Goal: Task Accomplishment & Management: Manage account settings

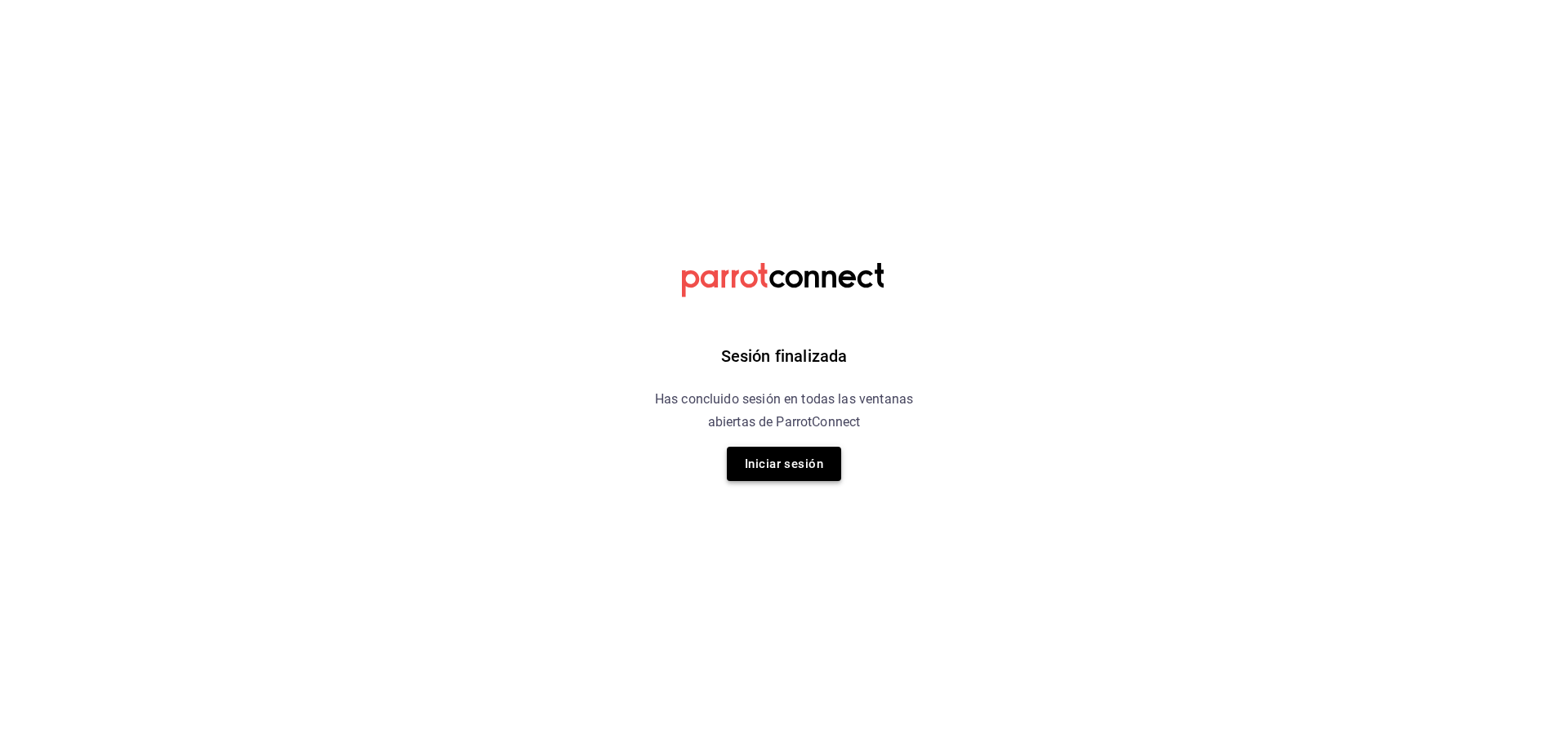
click at [784, 454] on button "Iniciar sesión" at bounding box center [784, 463] width 114 height 34
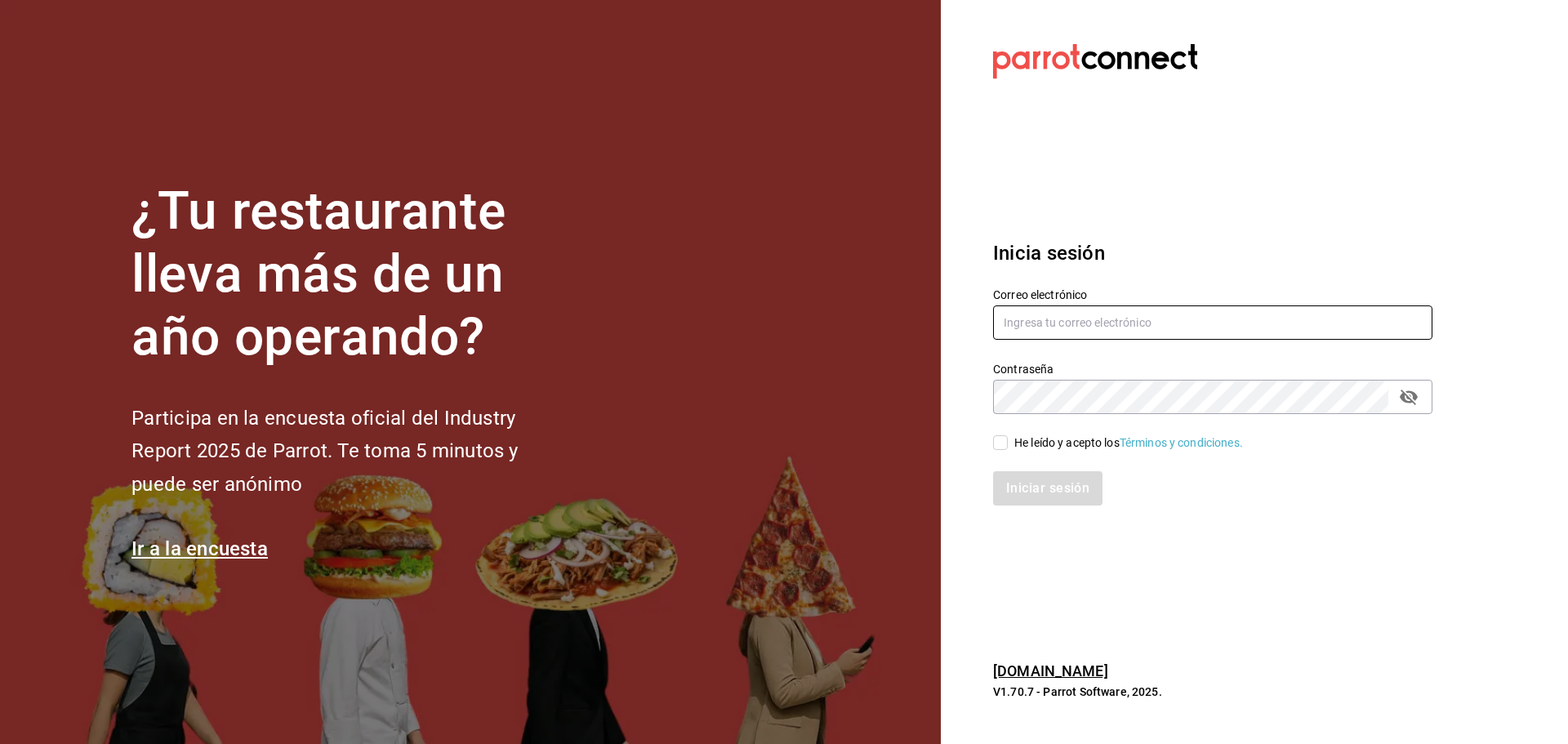
click at [1090, 308] on input "text" at bounding box center [1212, 322] width 439 height 34
type input "[EMAIL_ADDRESS][DOMAIN_NAME]"
click at [995, 448] on input "He leído y acepto los Términos y condiciones." at bounding box center [1000, 443] width 15 height 15
checkbox input "true"
click at [1019, 482] on button "Iniciar sesión" at bounding box center [1048, 488] width 111 height 34
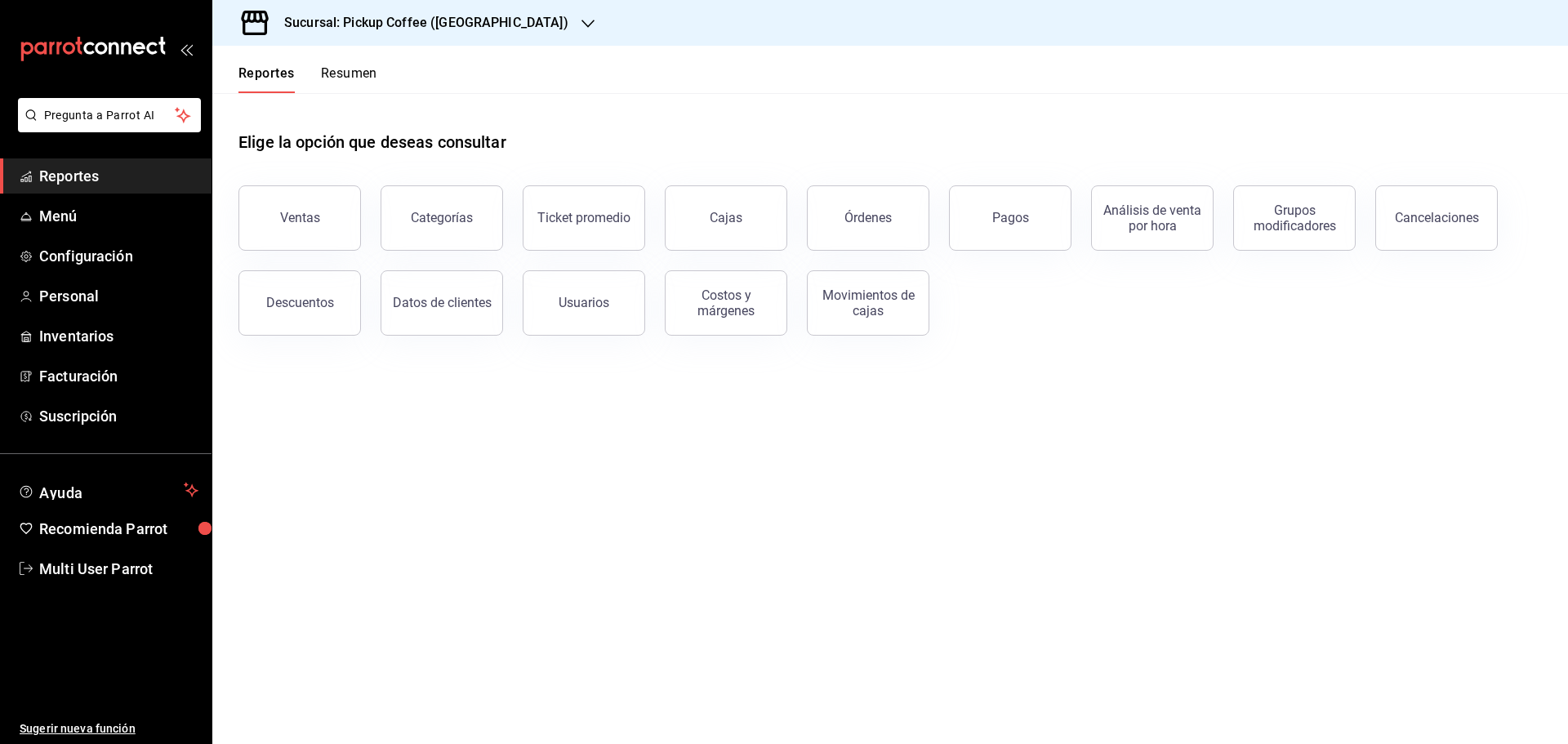
click at [509, 20] on div "Sucursal: Pickup Coffee ([GEOGRAPHIC_DATA])" at bounding box center [413, 22] width 376 height 46
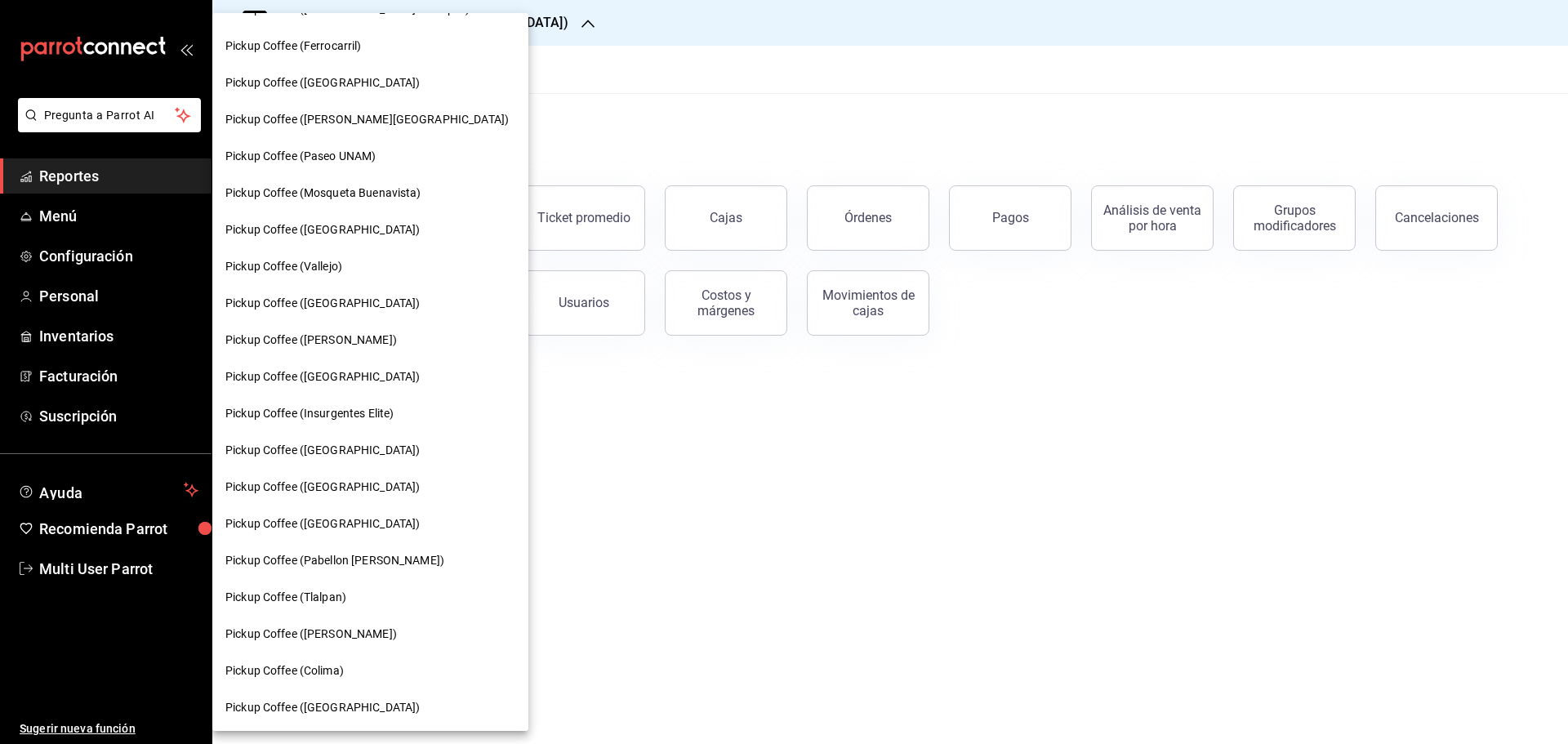
scroll to position [572, 0]
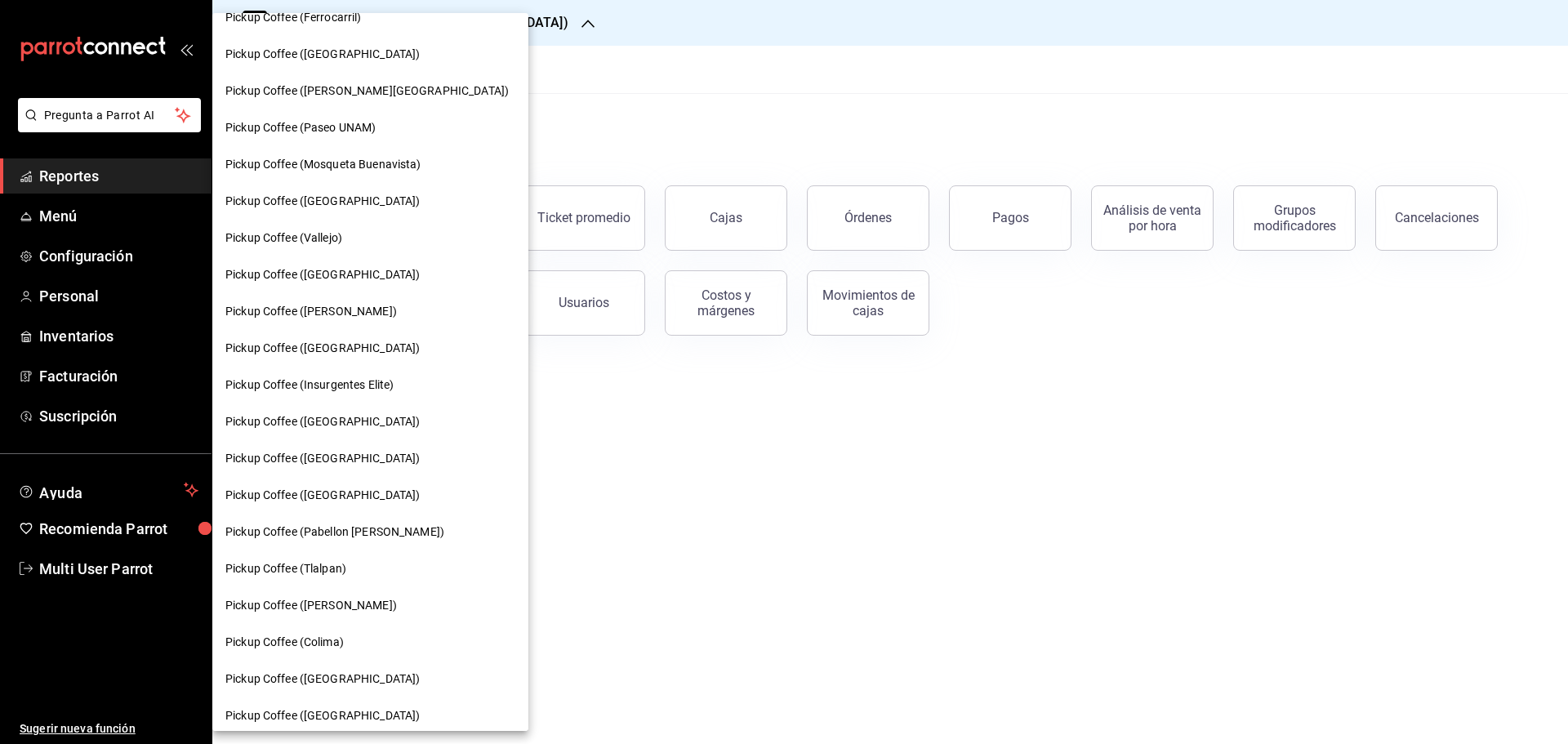
click at [353, 386] on span "Pickup Coffee (Insurgentes Elite)" at bounding box center [309, 385] width 168 height 17
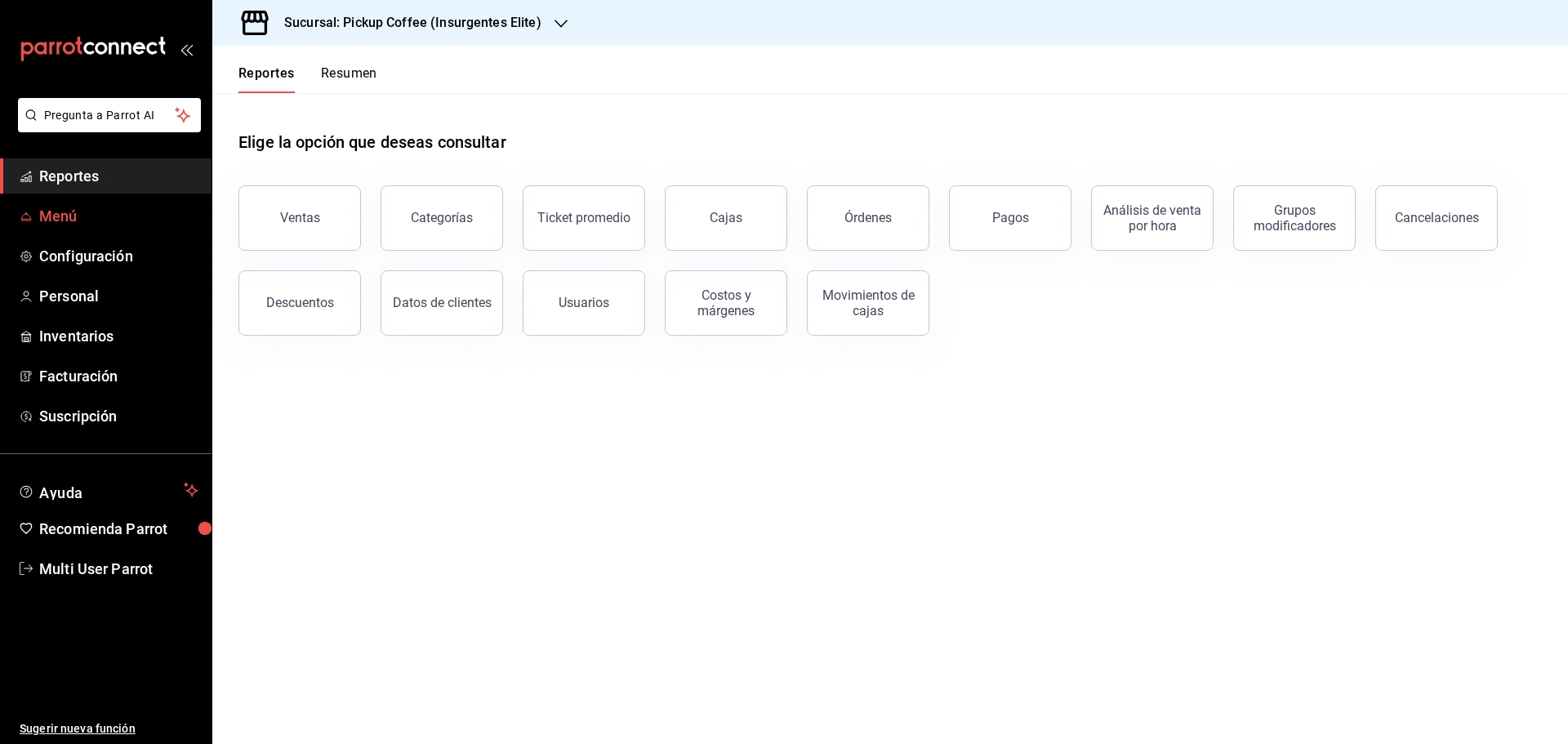
click at [70, 219] on span "Menú" at bounding box center [118, 216] width 159 height 22
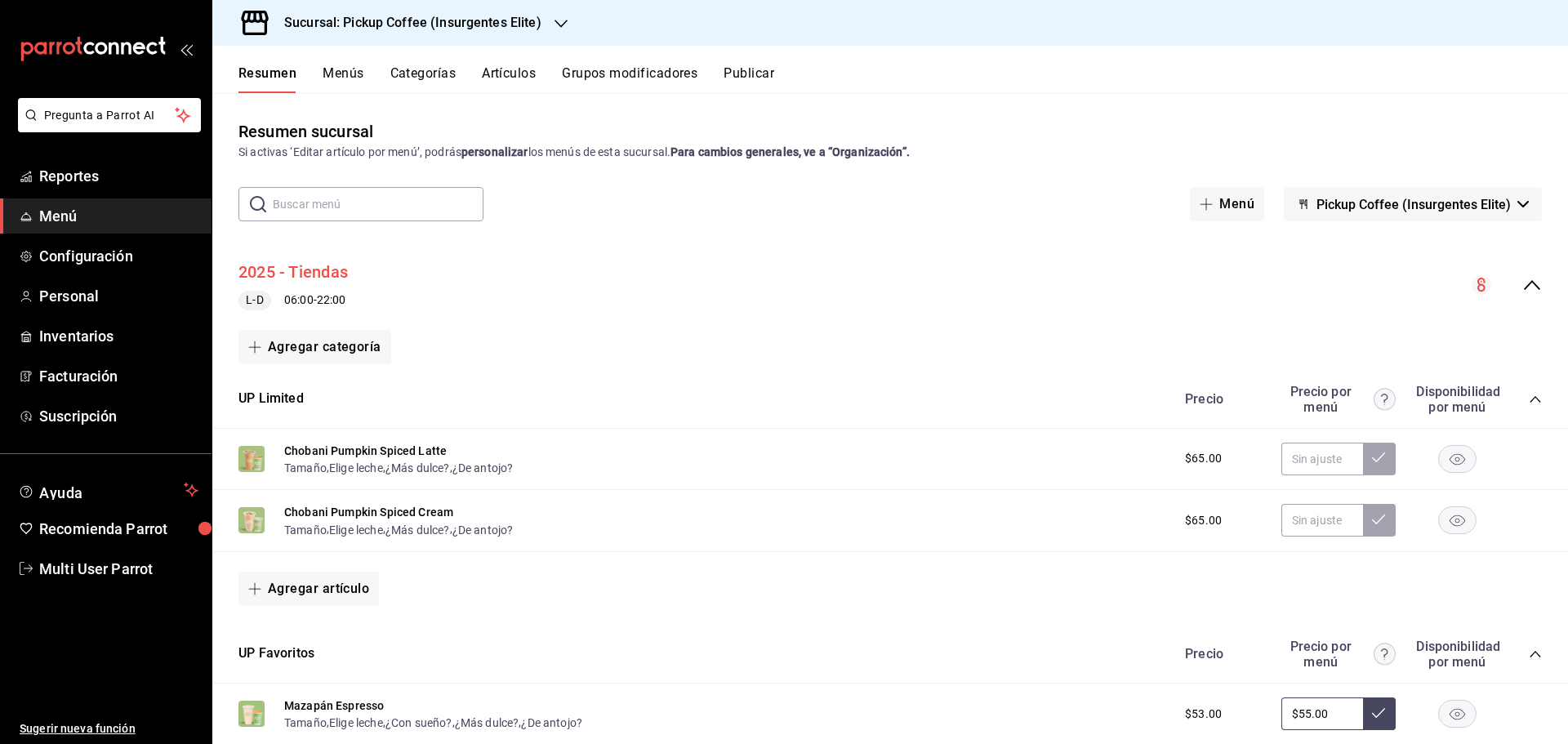
click at [314, 272] on button "2025 - Tiendas" at bounding box center [293, 272] width 109 height 24
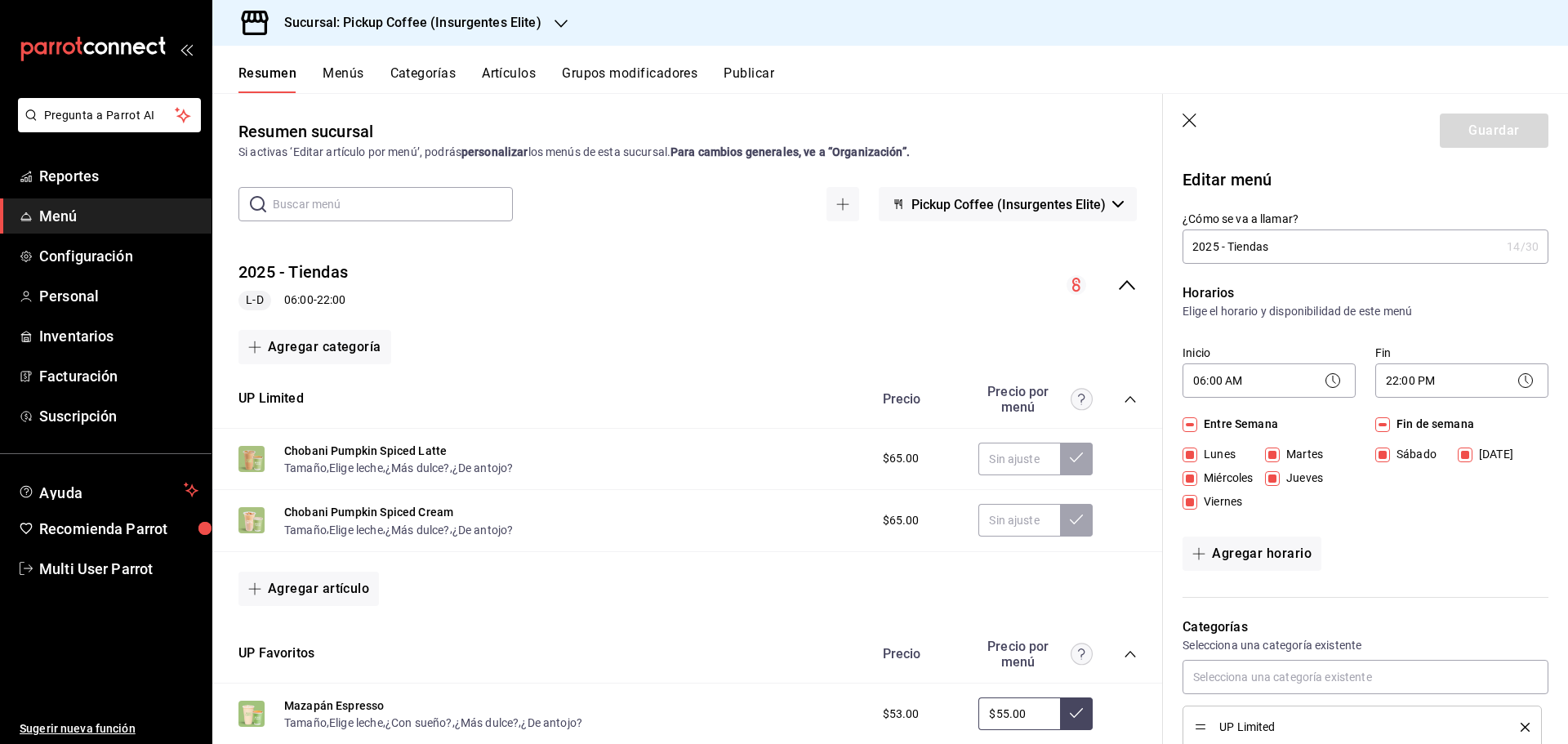
click at [1187, 119] on icon "button" at bounding box center [1191, 122] width 17 height 17
checkbox input "false"
type input "1758737937975"
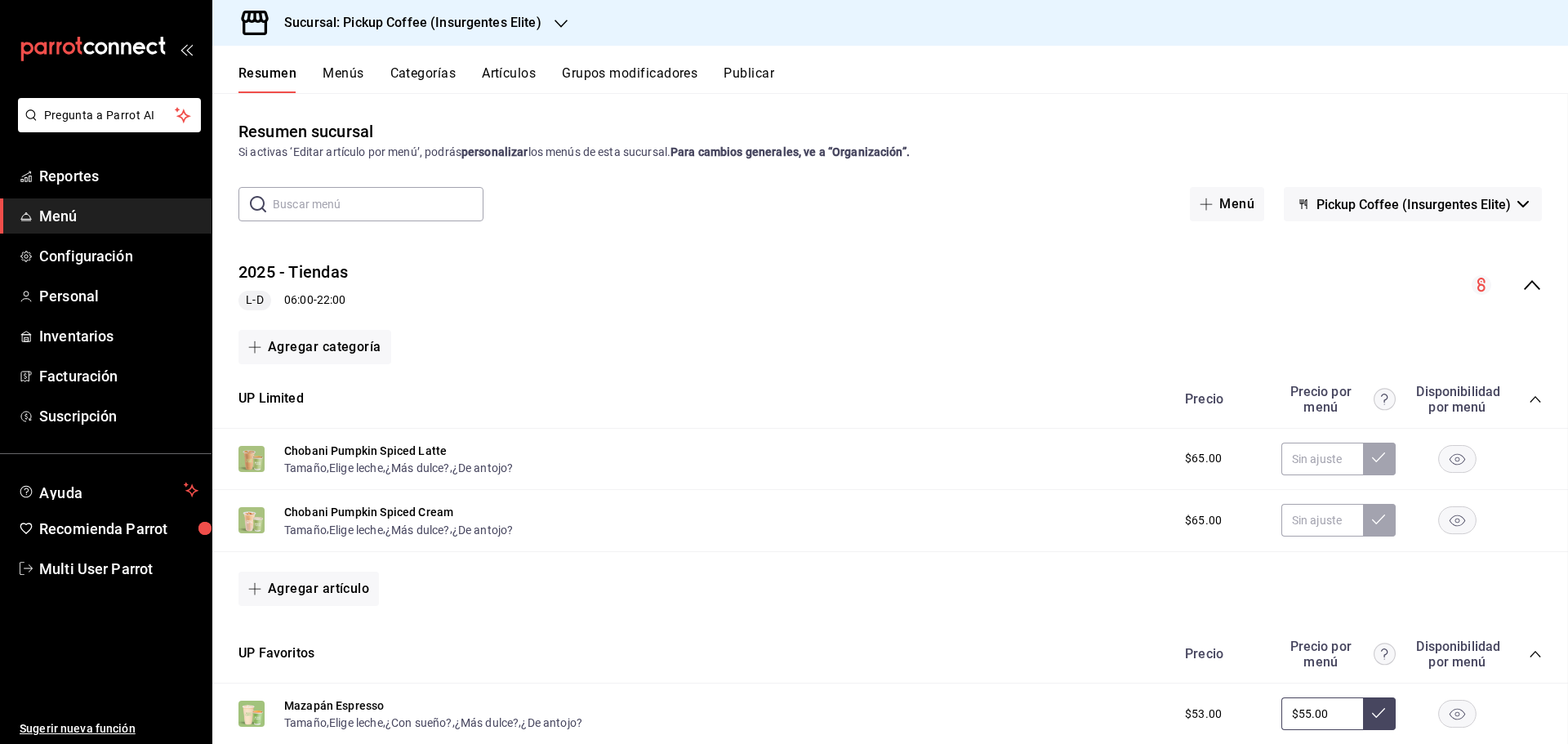
checkbox input "false"
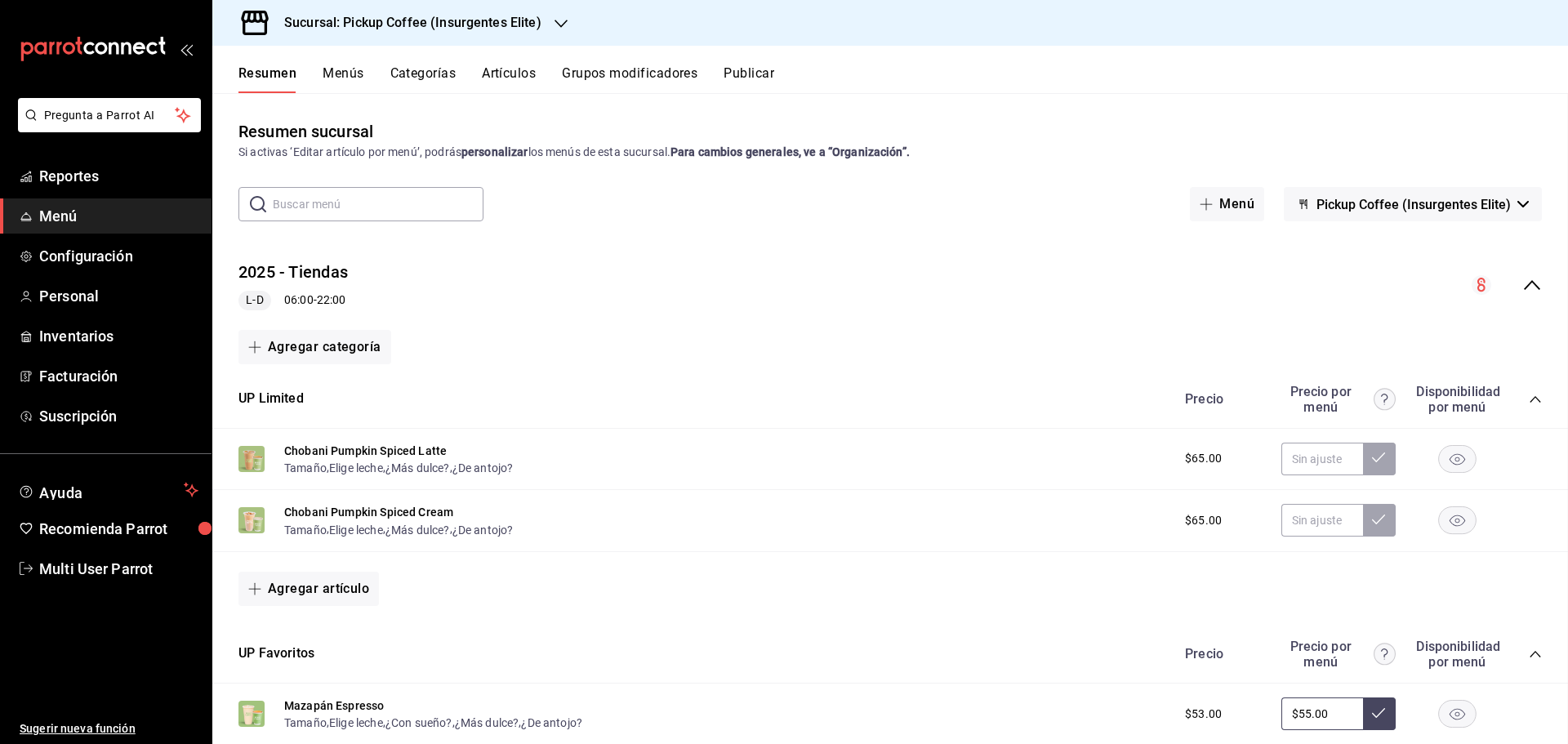
checkbox input "false"
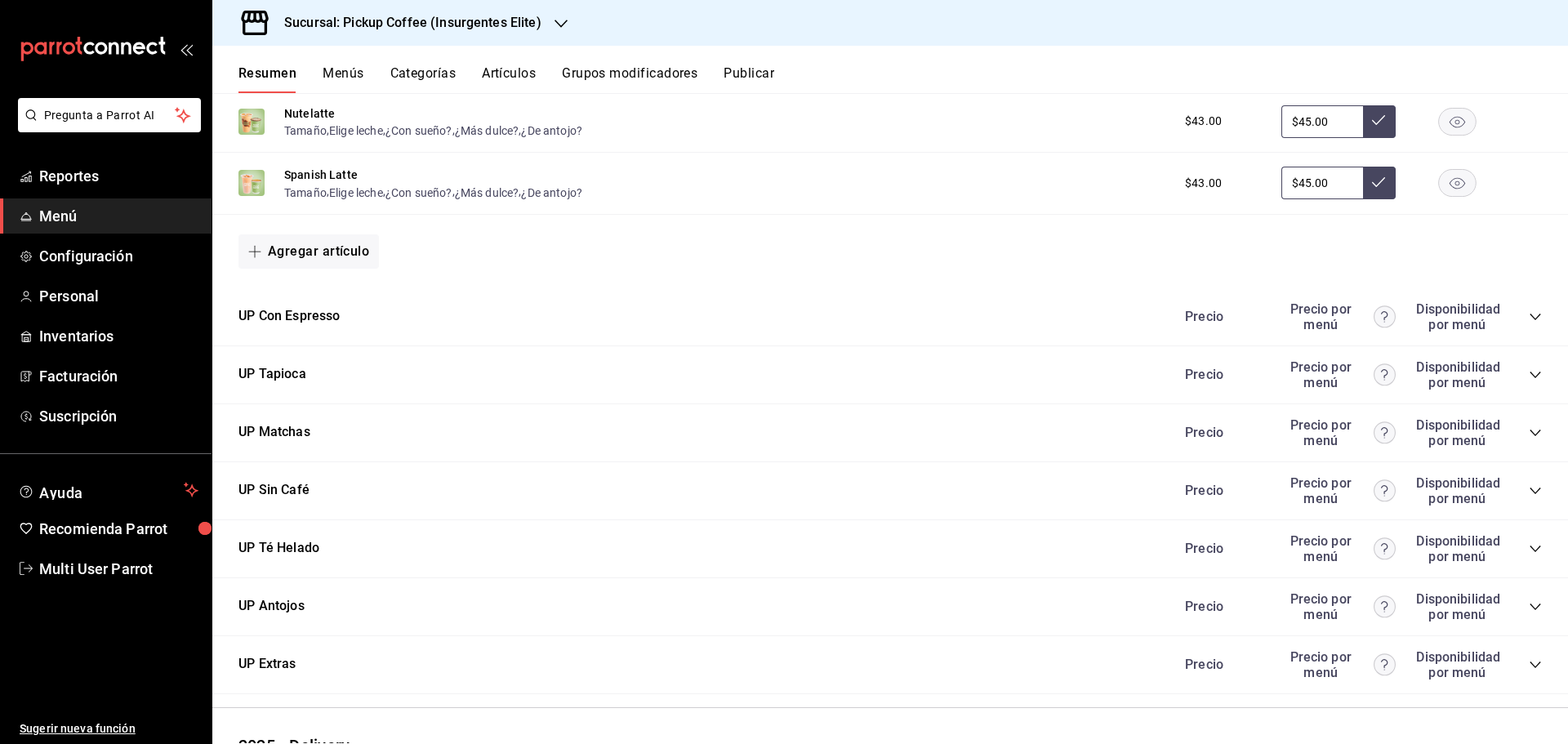
scroll to position [754, 0]
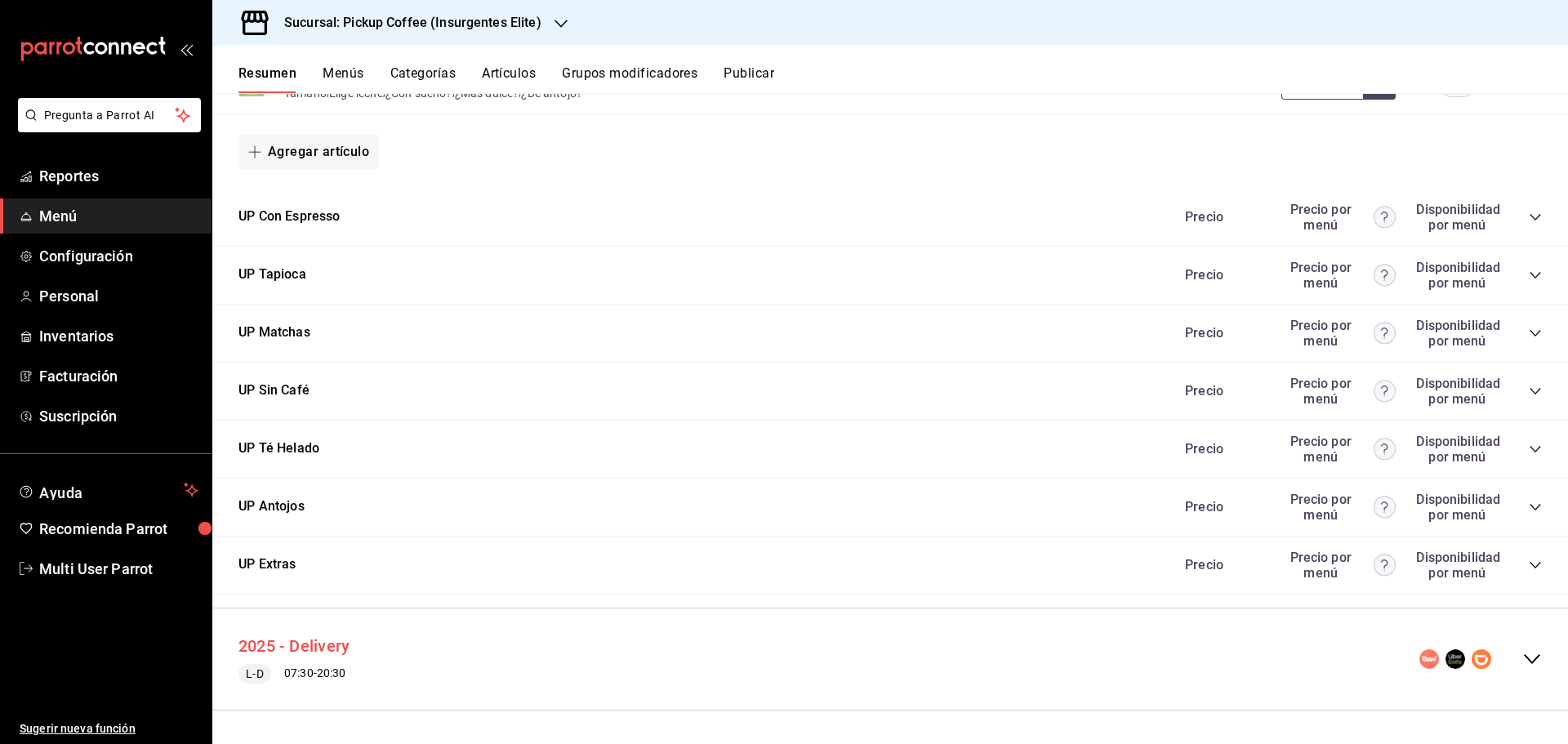
click at [254, 651] on button "2025 - Delivery" at bounding box center [294, 646] width 111 height 24
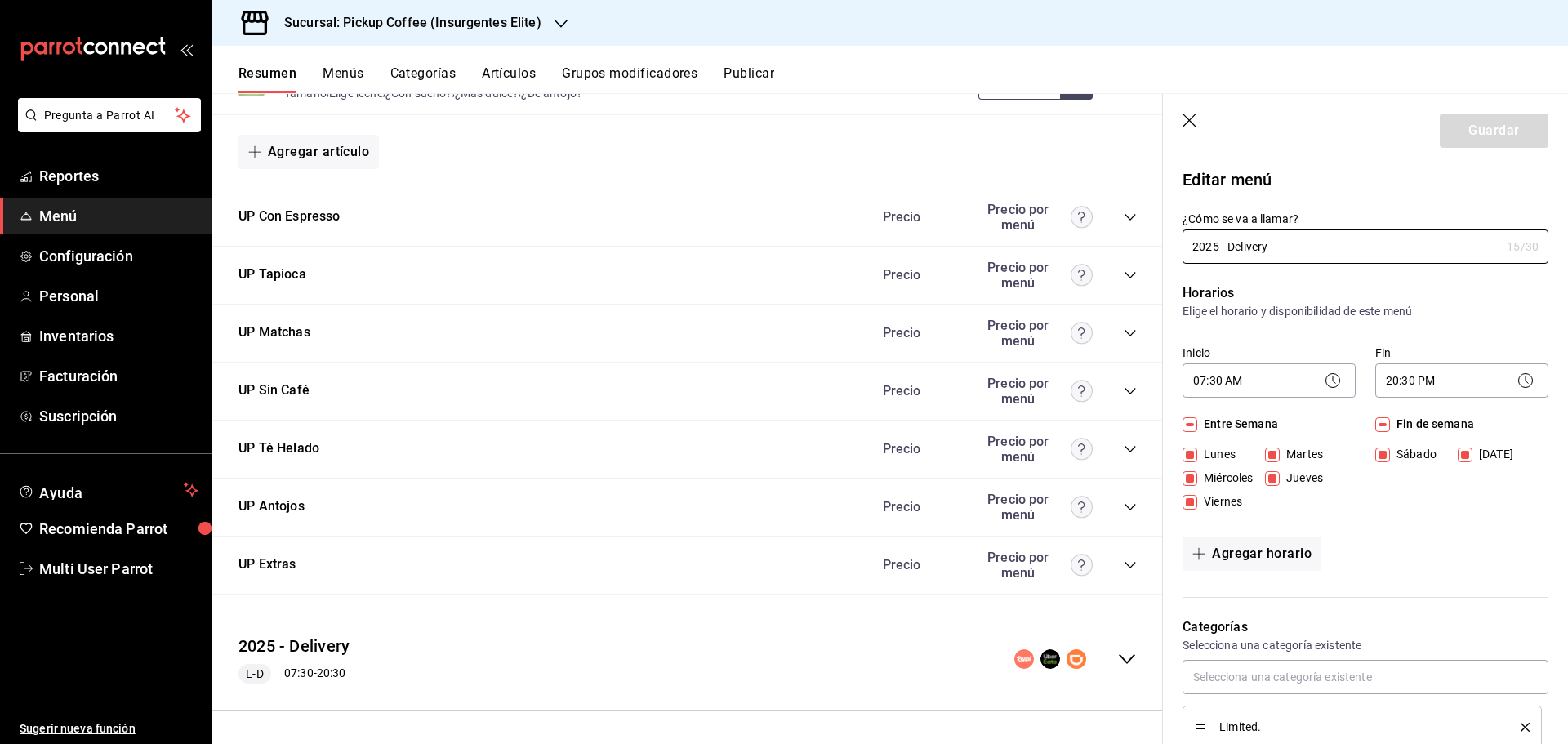
drag, startPoint x: 1292, startPoint y: 254, endPoint x: 1053, endPoint y: 245, distance: 239.2
click at [1053, 247] on main "Resumen sucursal Si activas ‘Editar artículo por menú’, podrás personalizar los…" at bounding box center [890, 419] width 1356 height 651
type input "Insurgentes Elite"
click at [1188, 119] on icon "button" at bounding box center [1189, 120] width 14 height 14
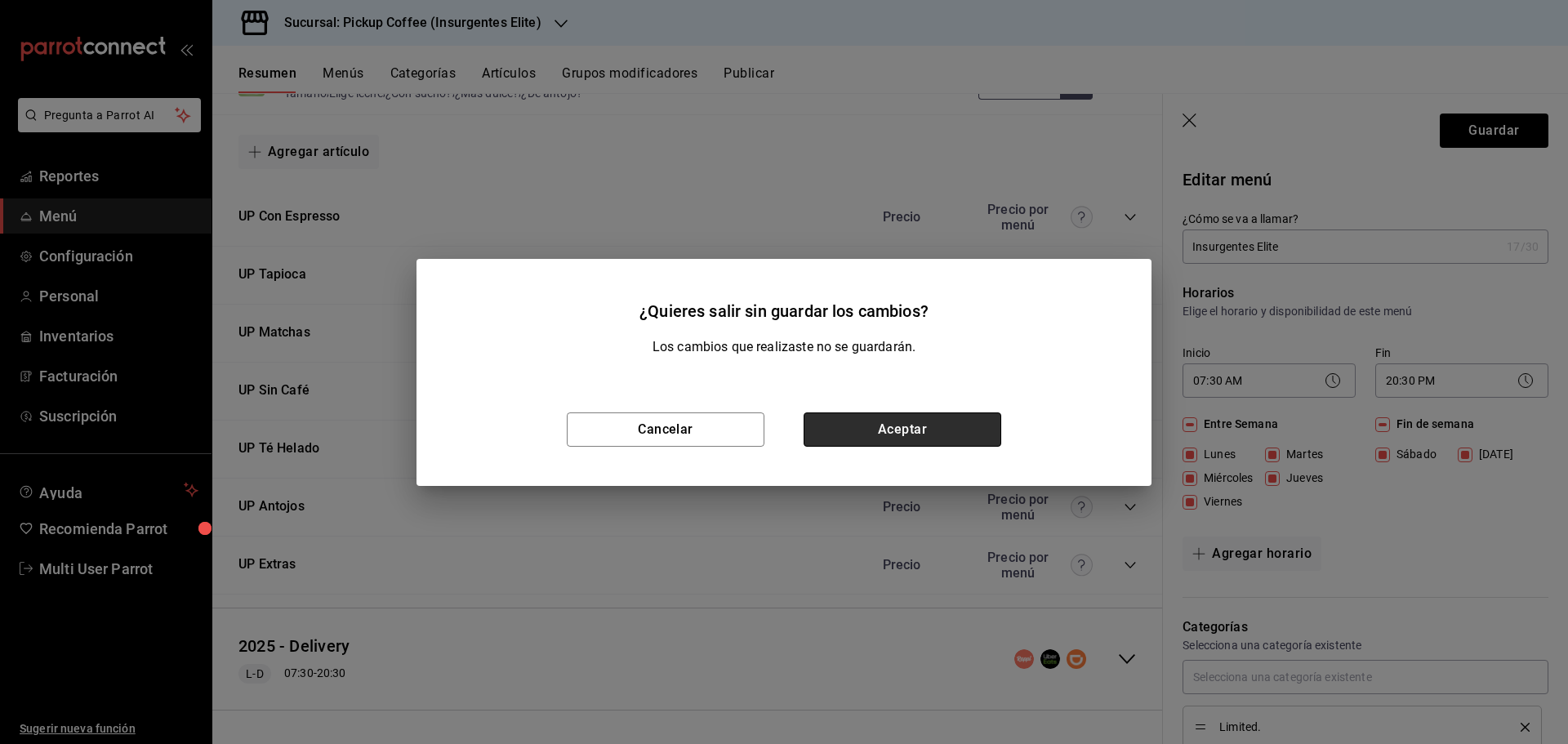
click at [875, 425] on button "Aceptar" at bounding box center [902, 429] width 198 height 34
checkbox input "false"
type input "1758737992425"
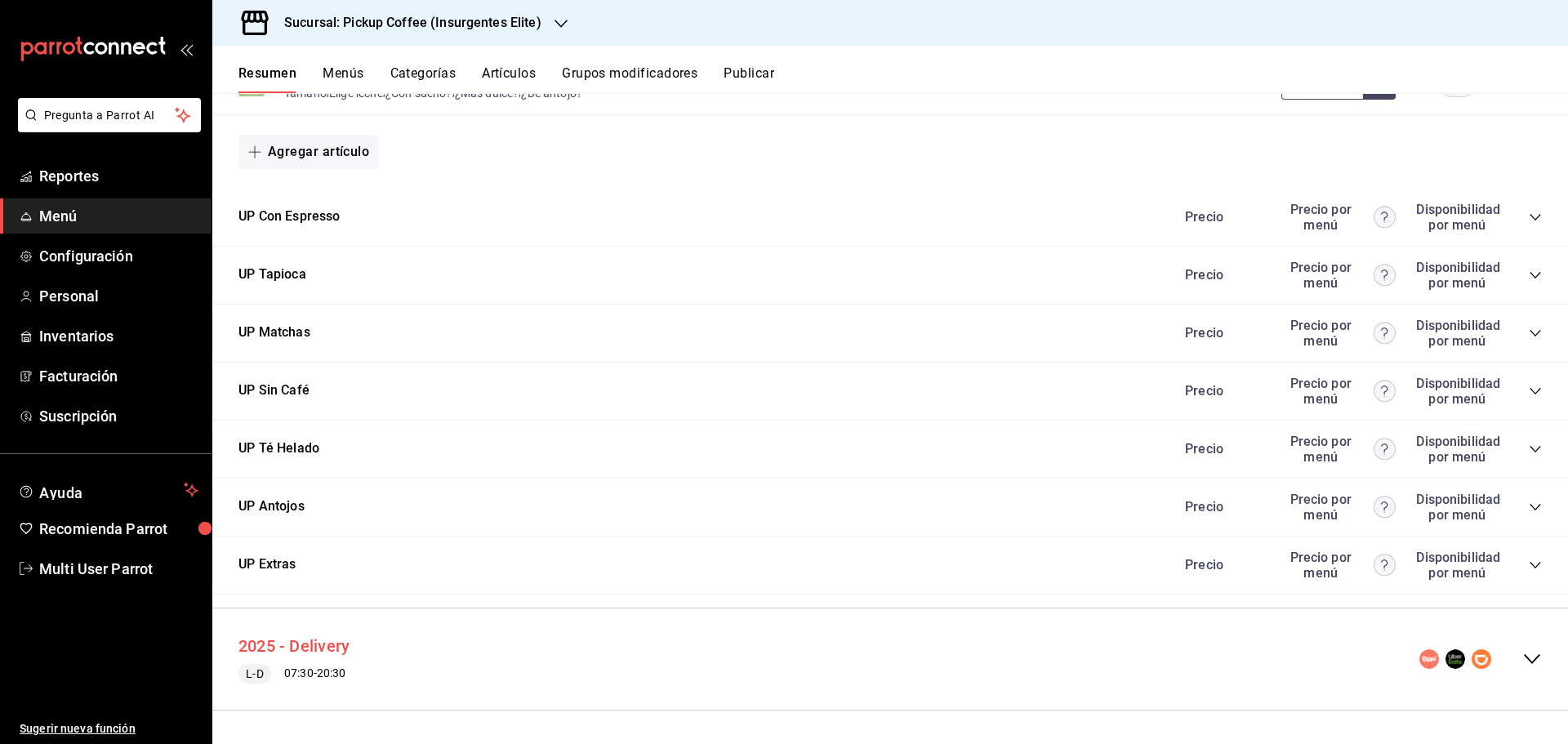
click at [285, 645] on button "2025 - Delivery" at bounding box center [294, 646] width 111 height 24
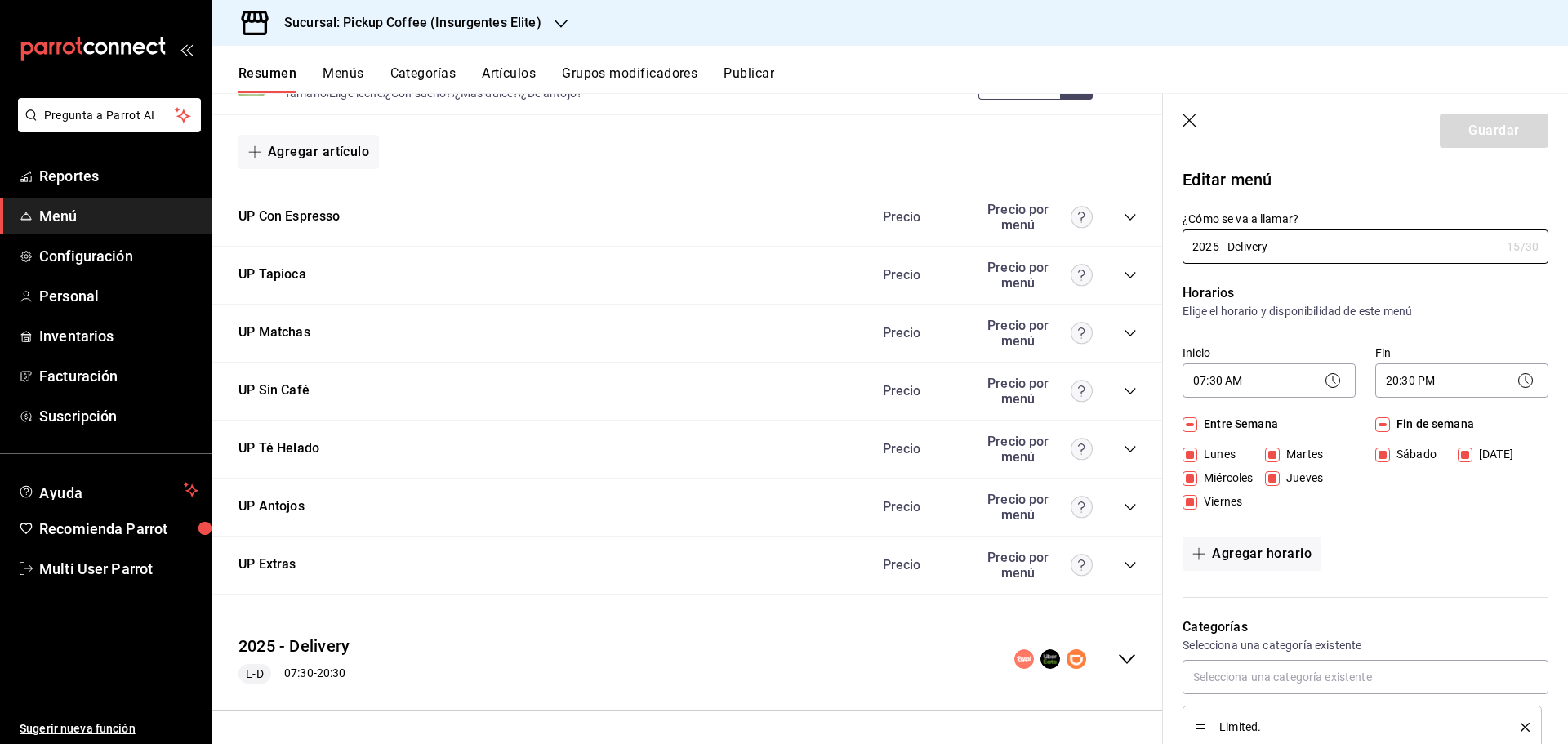
drag, startPoint x: 1292, startPoint y: 246, endPoint x: 928, endPoint y: 242, distance: 364.0
click at [928, 243] on main "Resumen sucursal Si activas ‘Editar artículo por menú’, podrás personalizar los…" at bounding box center [890, 419] width 1356 height 651
type input "Pickup Coffee"
click at [1486, 132] on button "Guardar" at bounding box center [1494, 130] width 108 height 34
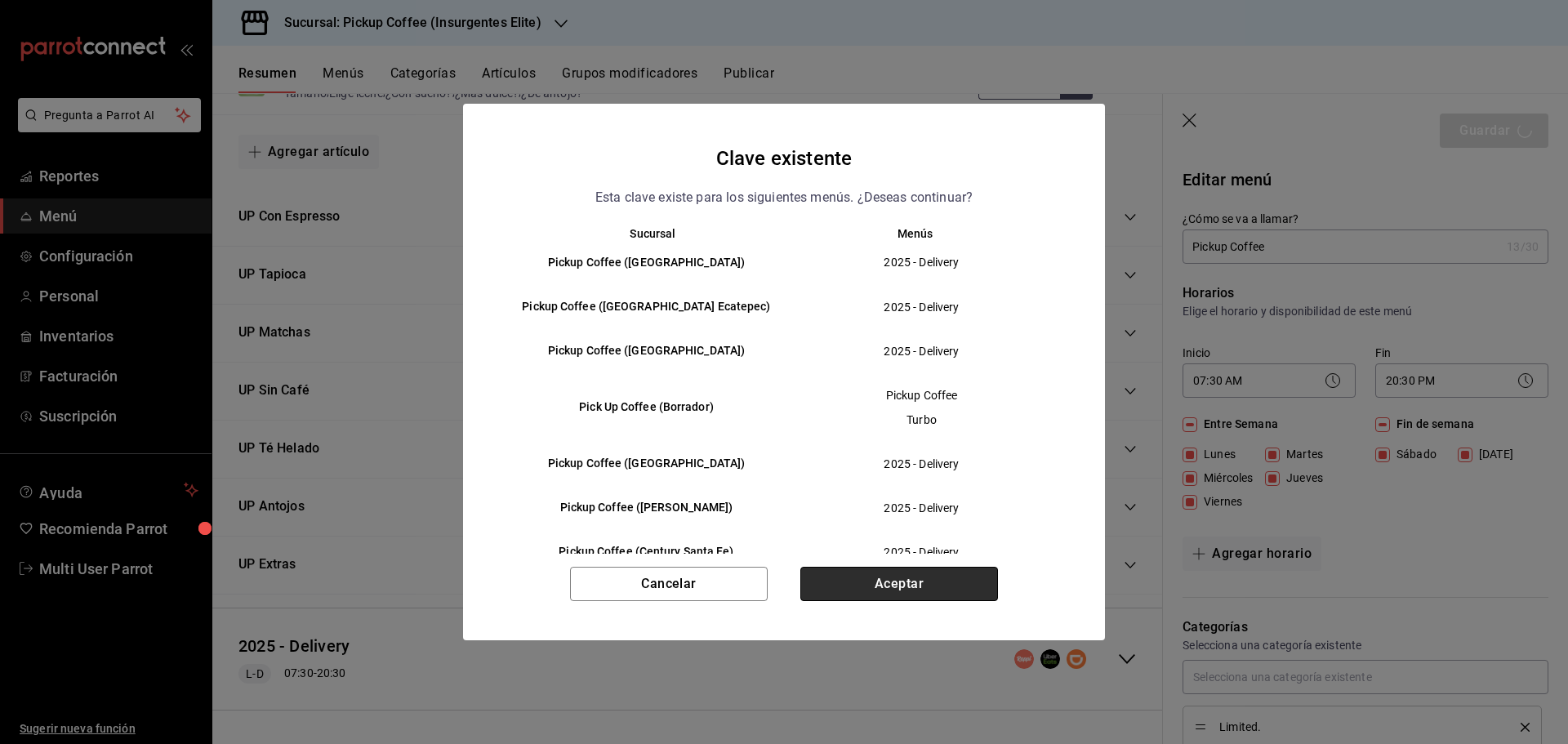
click at [895, 584] on button "Aceptar" at bounding box center [899, 583] width 198 height 34
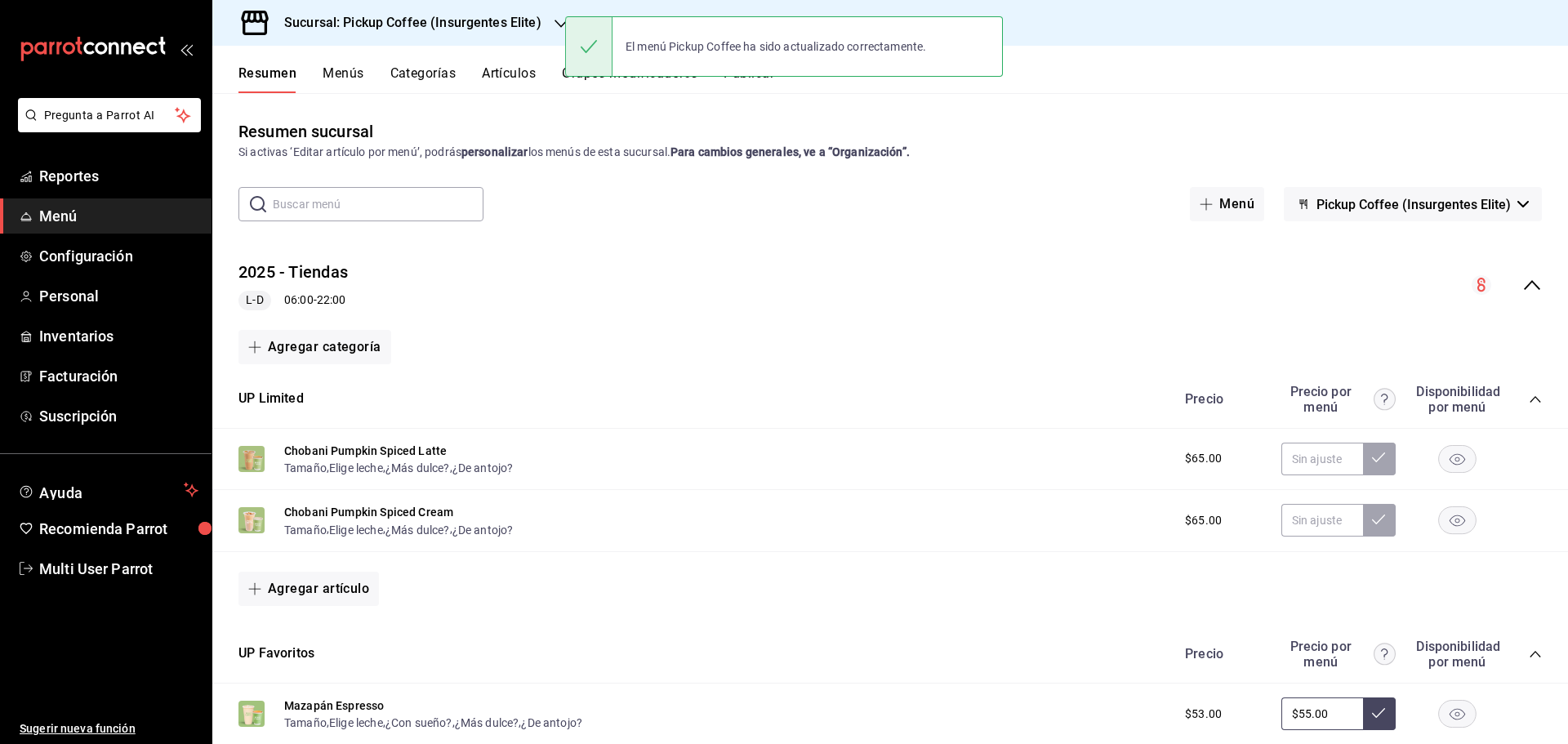
click at [764, 84] on button "Publicar" at bounding box center [749, 79] width 50 height 28
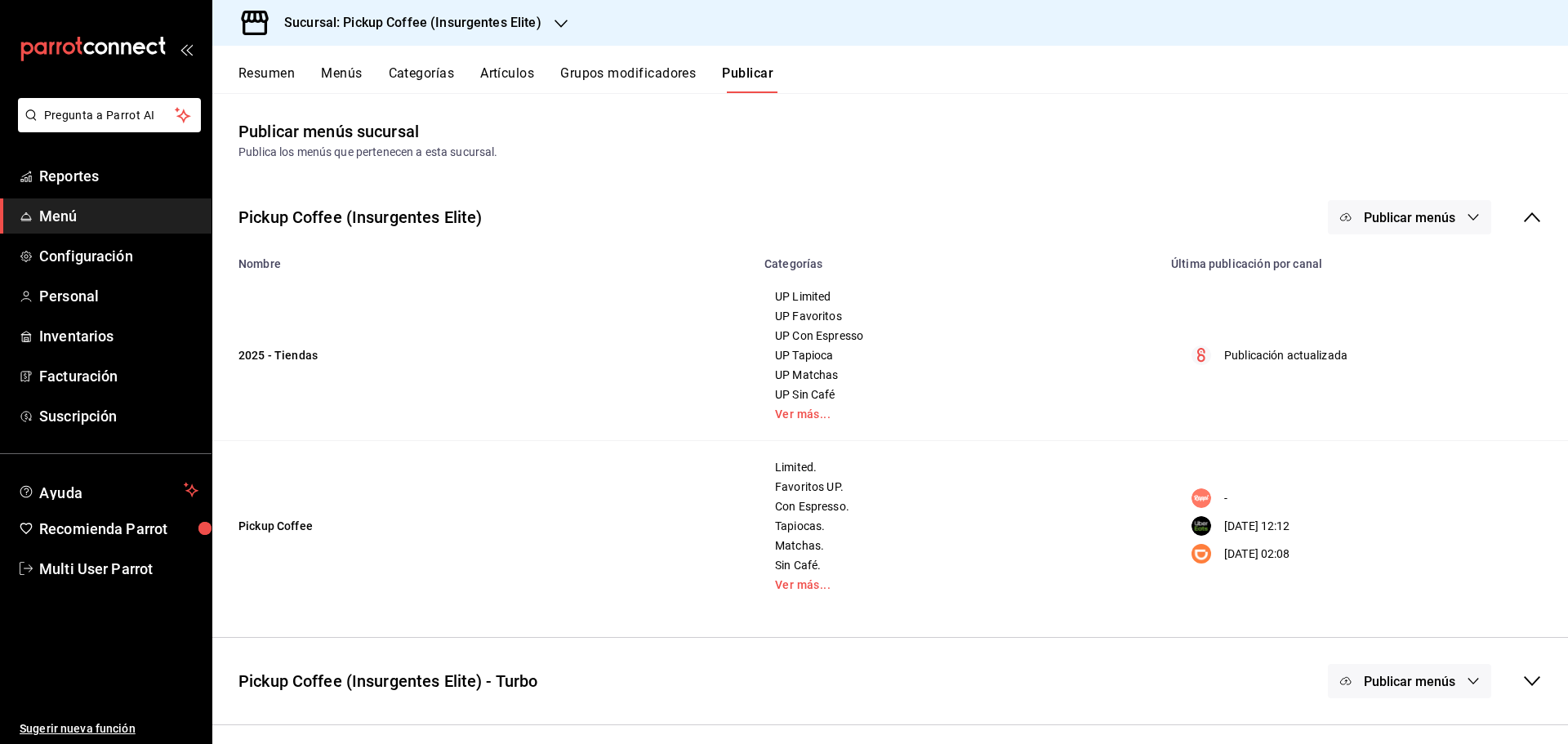
click at [1451, 212] on span "Publicar menús" at bounding box center [1409, 218] width 92 height 16
click at [1407, 353] on span "Uber Eats" at bounding box center [1433, 362] width 79 height 17
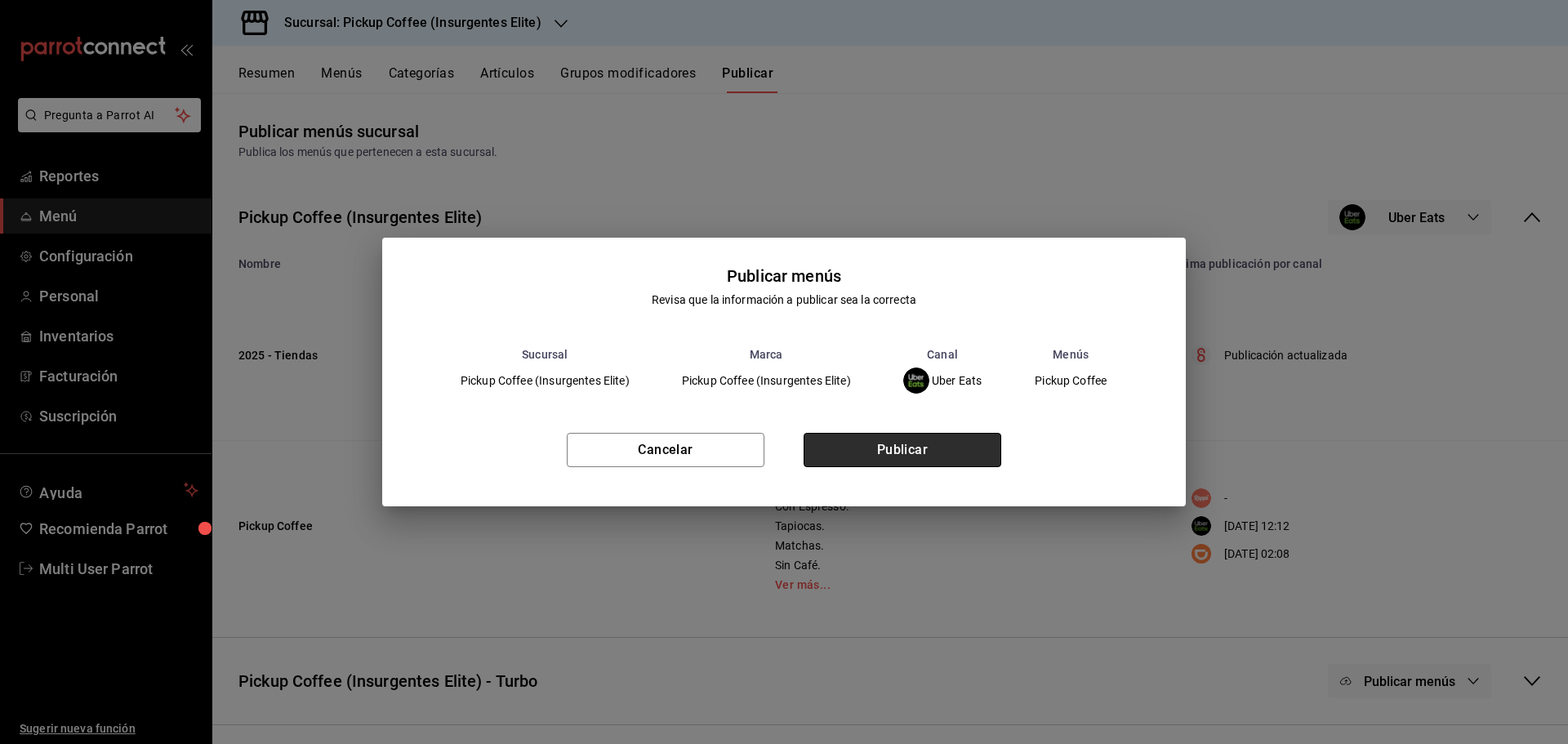
click at [855, 451] on button "Publicar" at bounding box center [902, 449] width 198 height 34
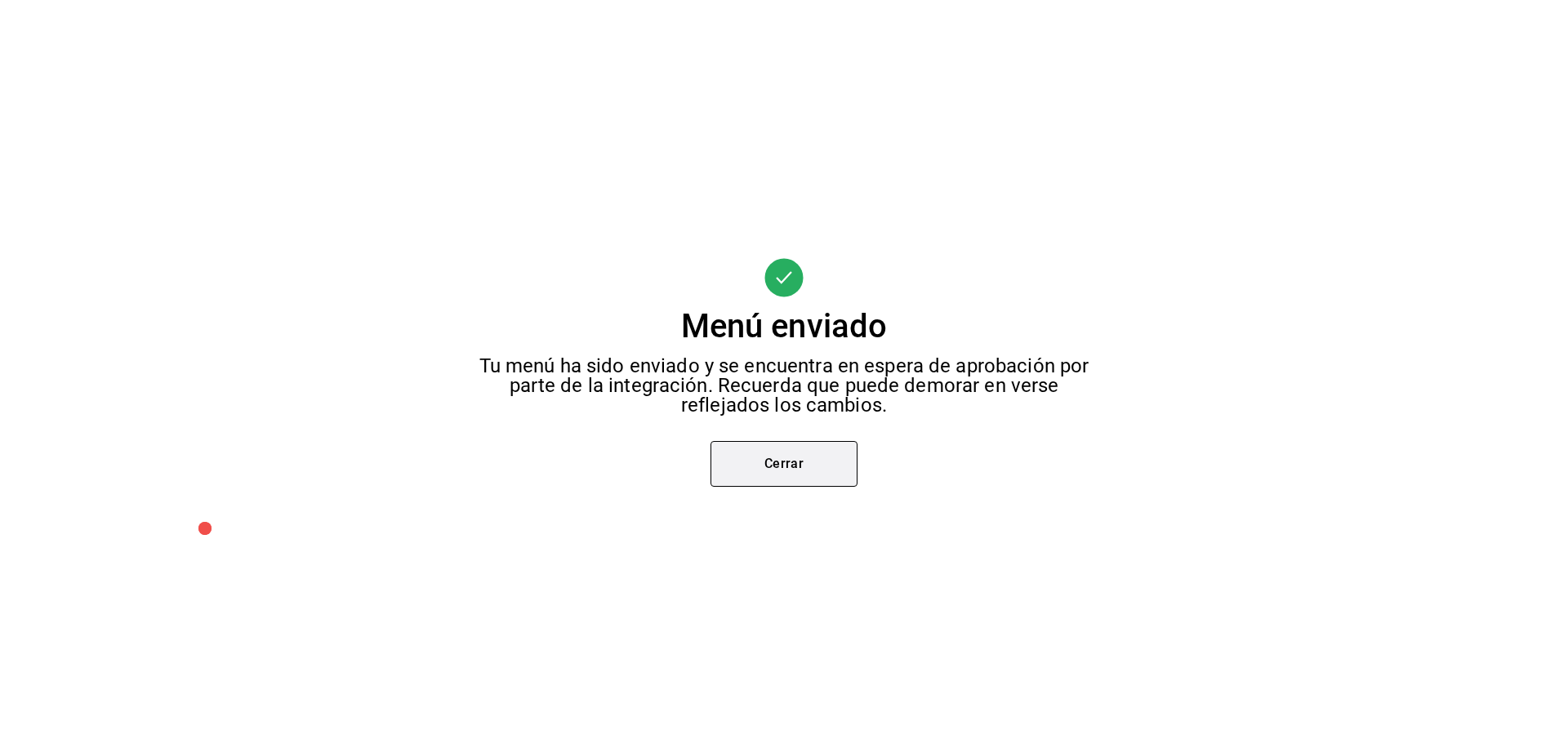
click at [765, 454] on button "Cerrar" at bounding box center [784, 463] width 147 height 46
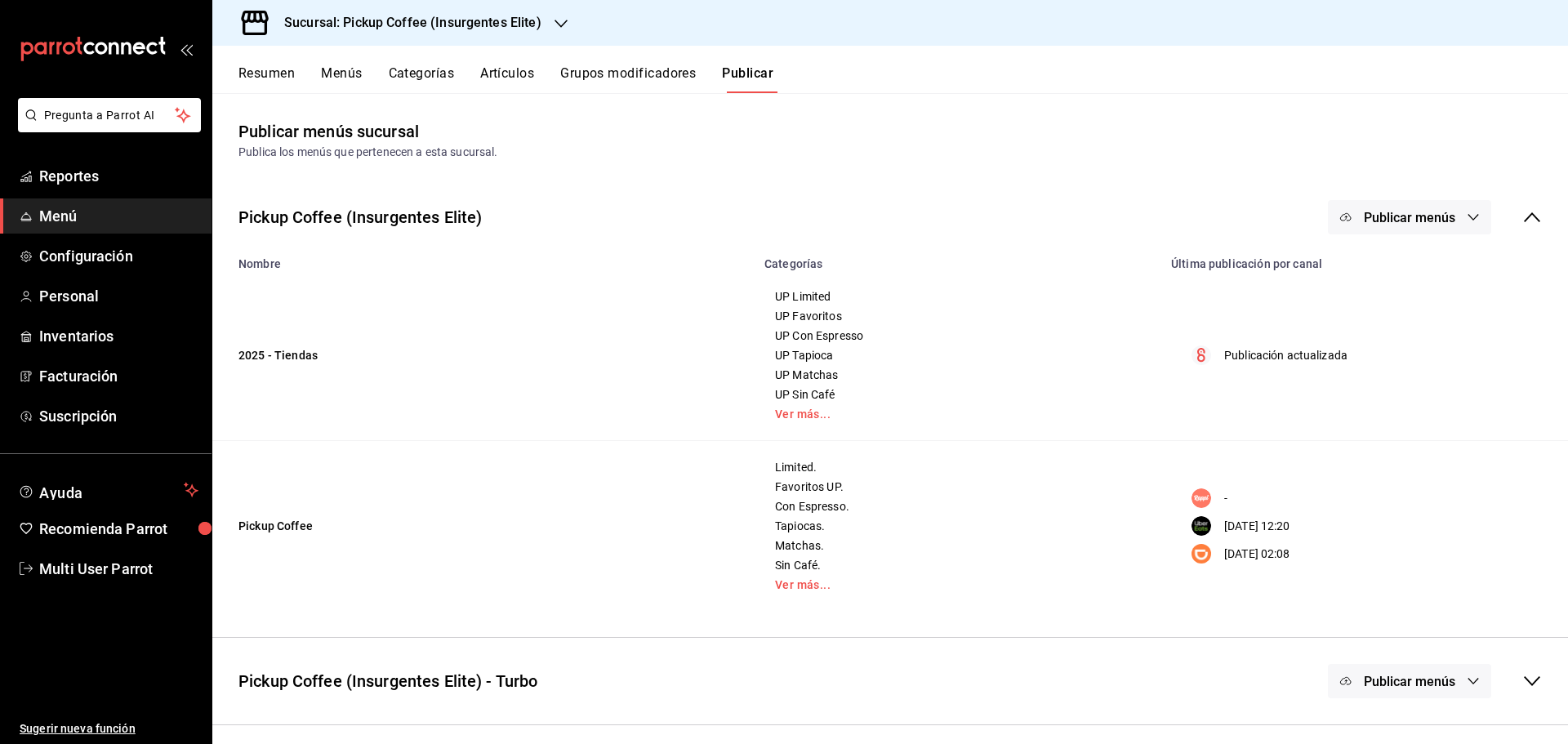
click at [534, 28] on h3 "Sucursal: Pickup Coffee (Insurgentes Elite)" at bounding box center [406, 23] width 271 height 20
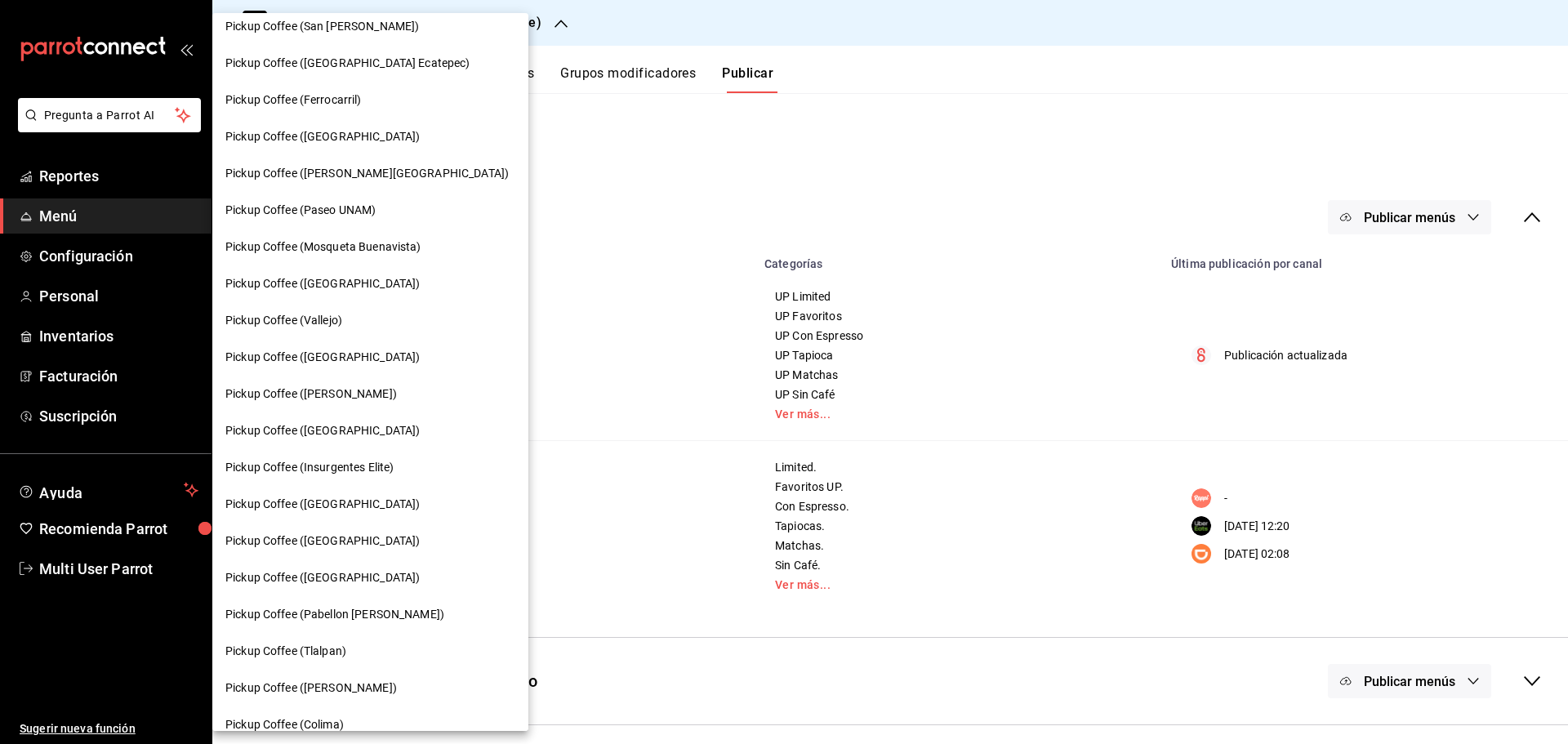
scroll to position [490, 0]
click at [364, 540] on span "Pickup Coffee ([GEOGRAPHIC_DATA])" at bounding box center [322, 540] width 194 height 17
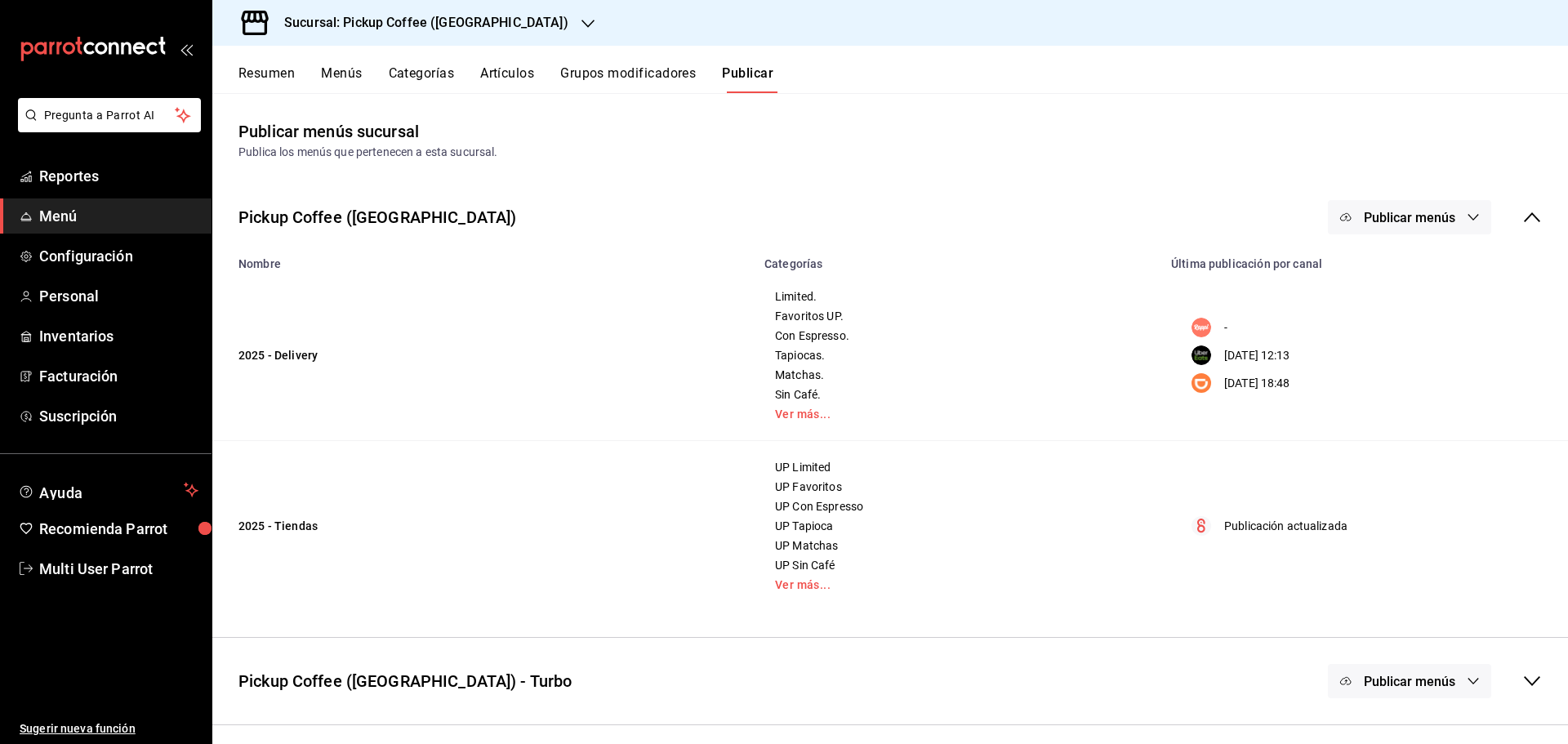
click at [348, 76] on button "Menús" at bounding box center [341, 79] width 41 height 28
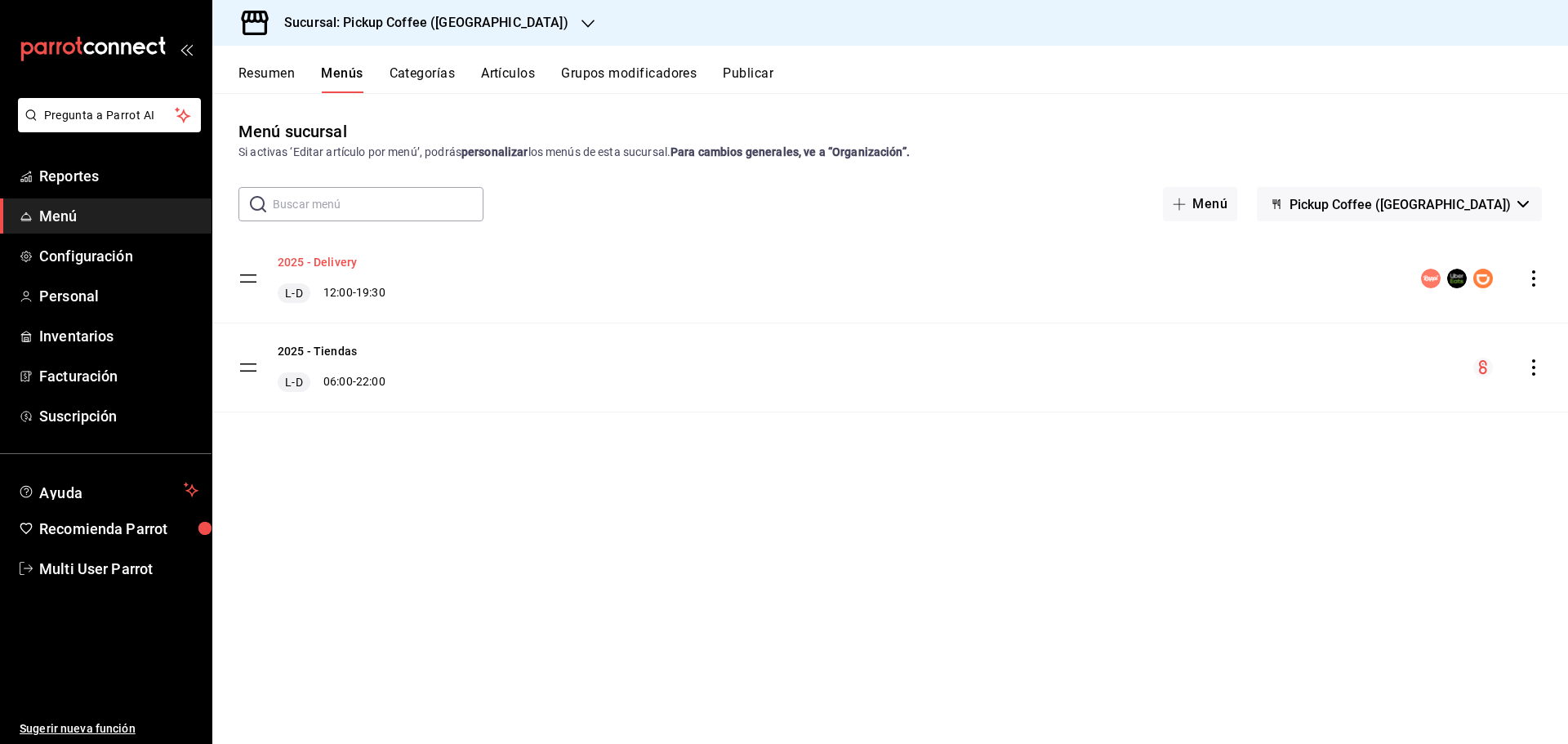
click at [328, 264] on button "2025 - Delivery" at bounding box center [318, 262] width 79 height 17
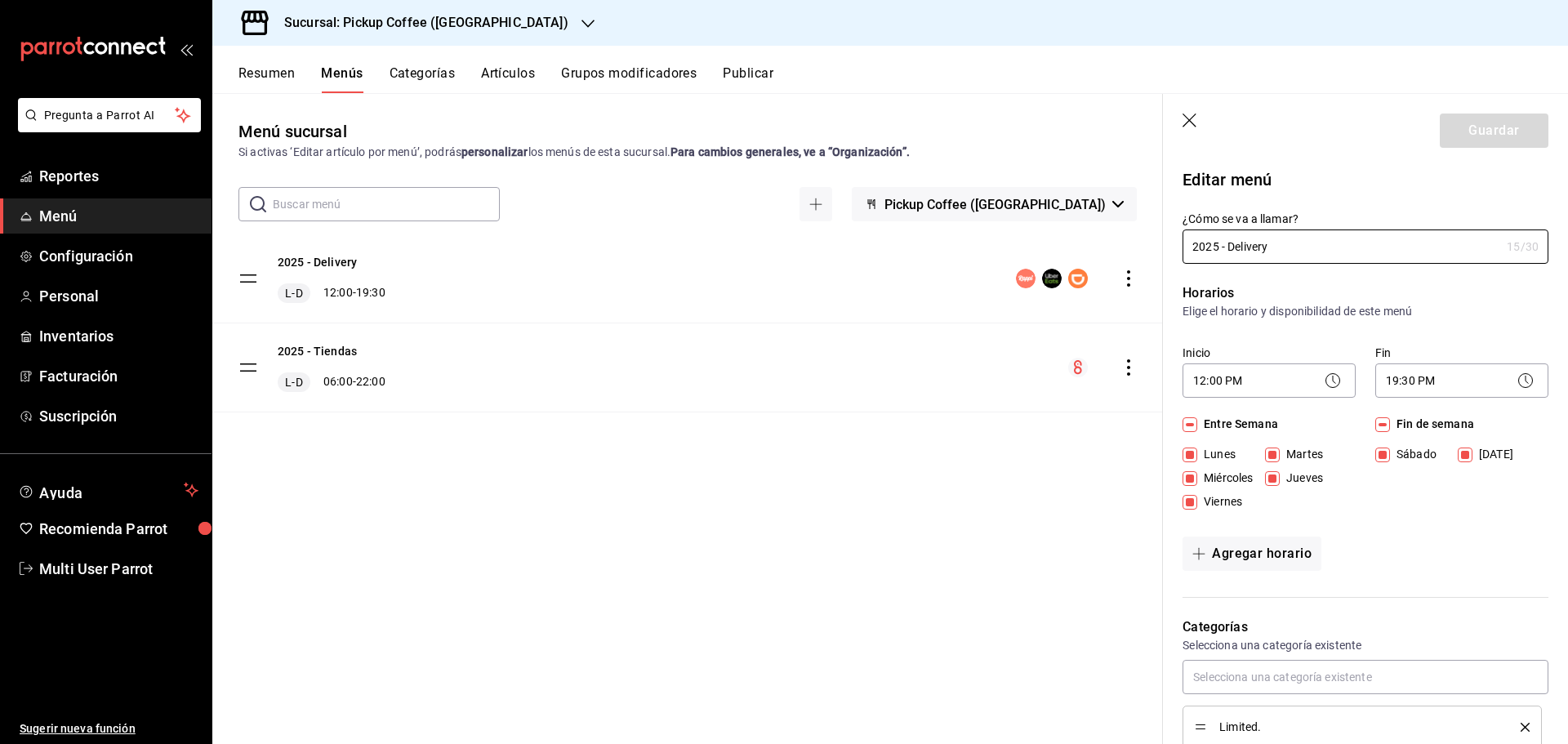
drag, startPoint x: 1293, startPoint y: 252, endPoint x: 1003, endPoint y: 239, distance: 290.3
click at [1003, 239] on main "Menú sucursal Si activas ‘Editar artículo por menú’, podrás personalizar los me…" at bounding box center [890, 419] width 1356 height 651
type input "Pickup Coffee"
click at [1498, 136] on button "Guardar" at bounding box center [1494, 130] width 108 height 34
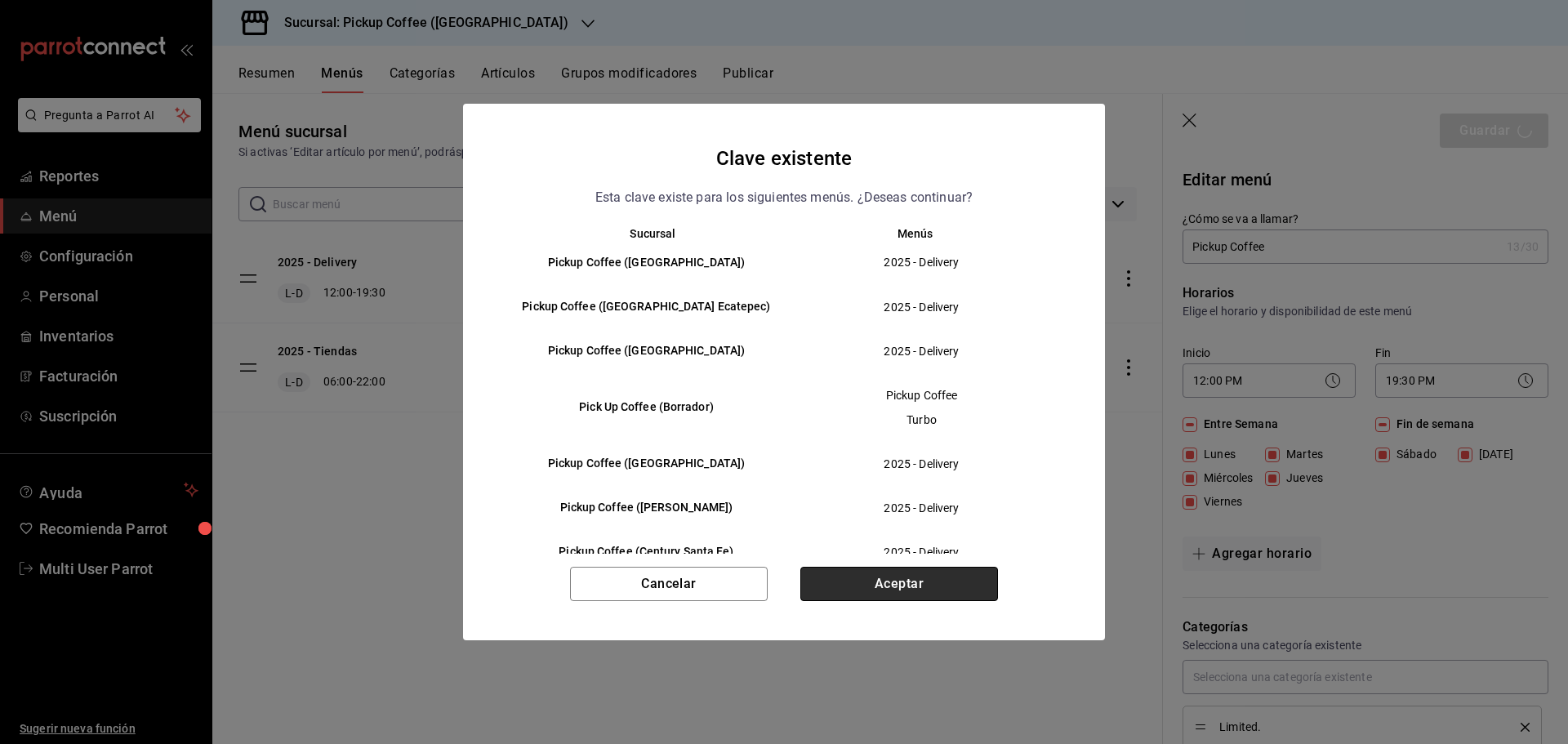
click at [874, 588] on button "Aceptar" at bounding box center [899, 583] width 198 height 34
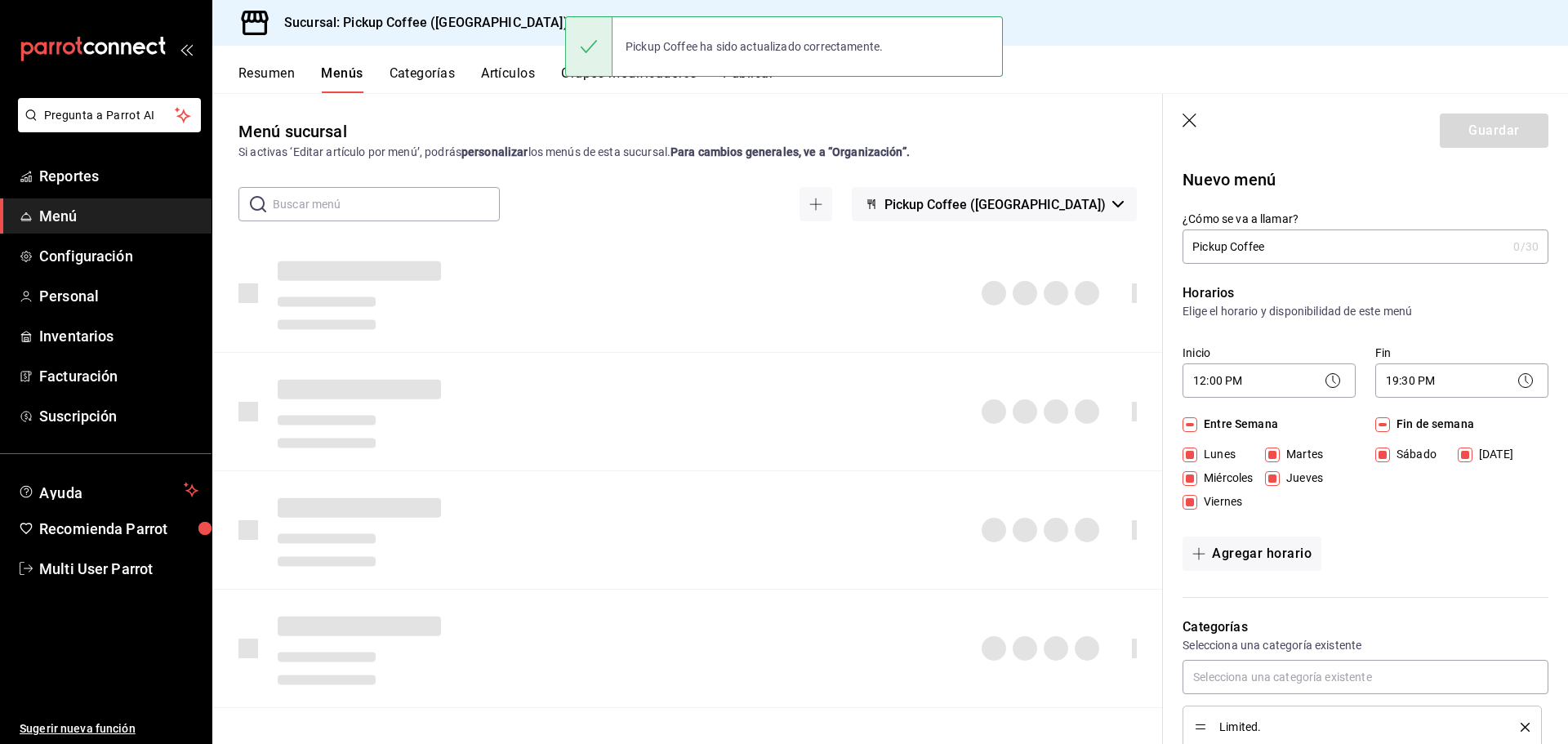
checkbox input "false"
type input "1758738163363"
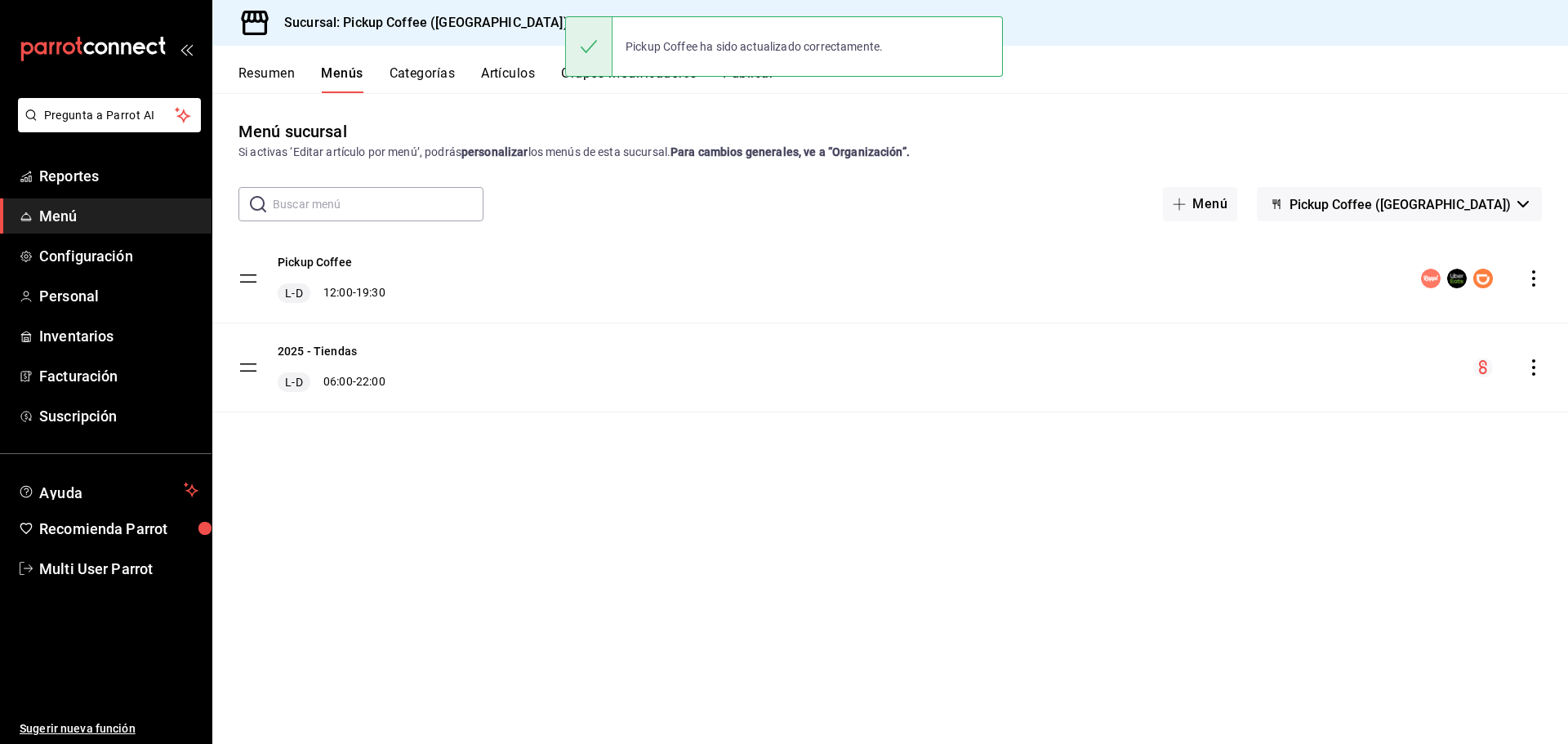
click at [771, 82] on button "Publicar" at bounding box center [748, 79] width 50 height 28
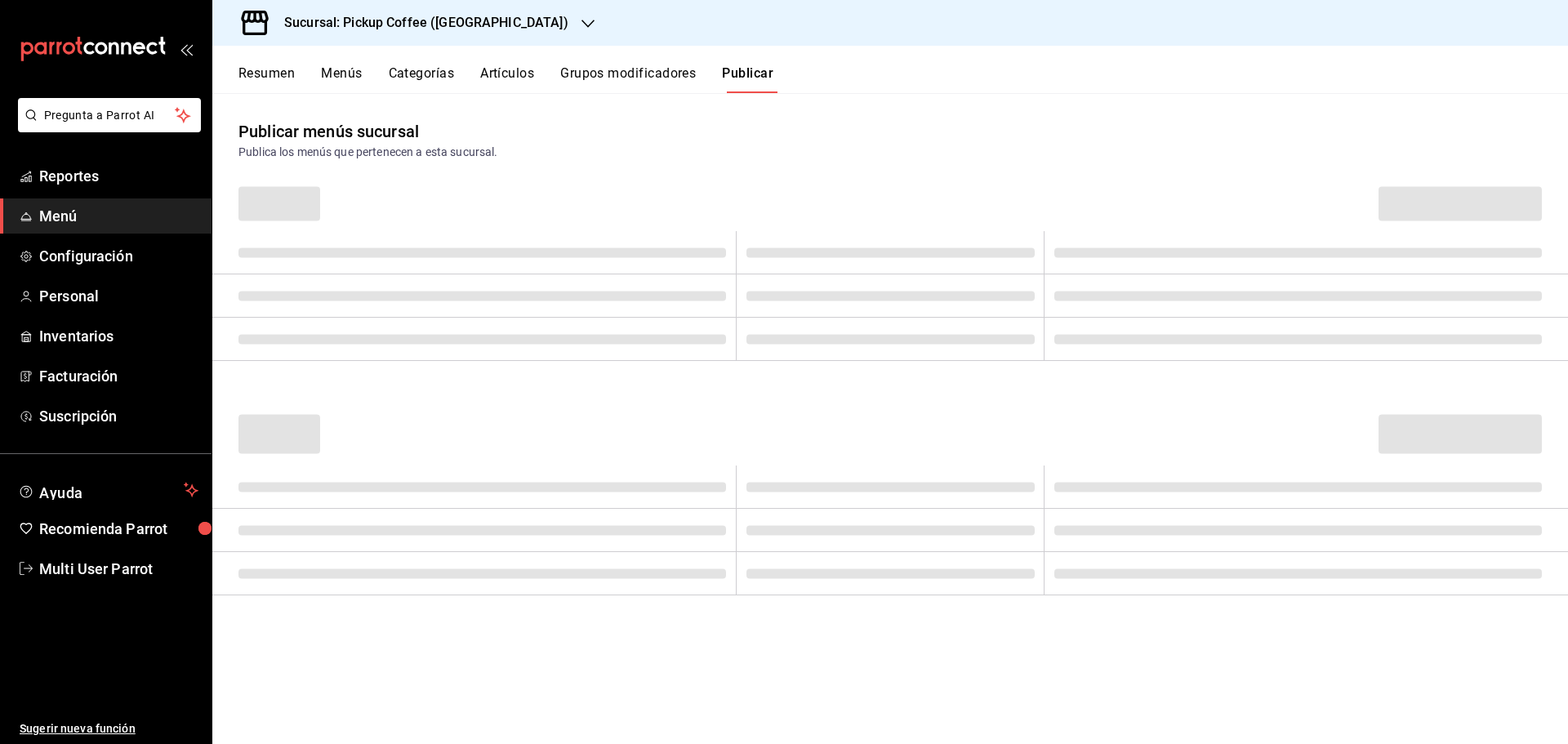
click at [759, 70] on div "Pickup Coffee ha sido actualizado correctamente." at bounding box center [784, 46] width 438 height 60
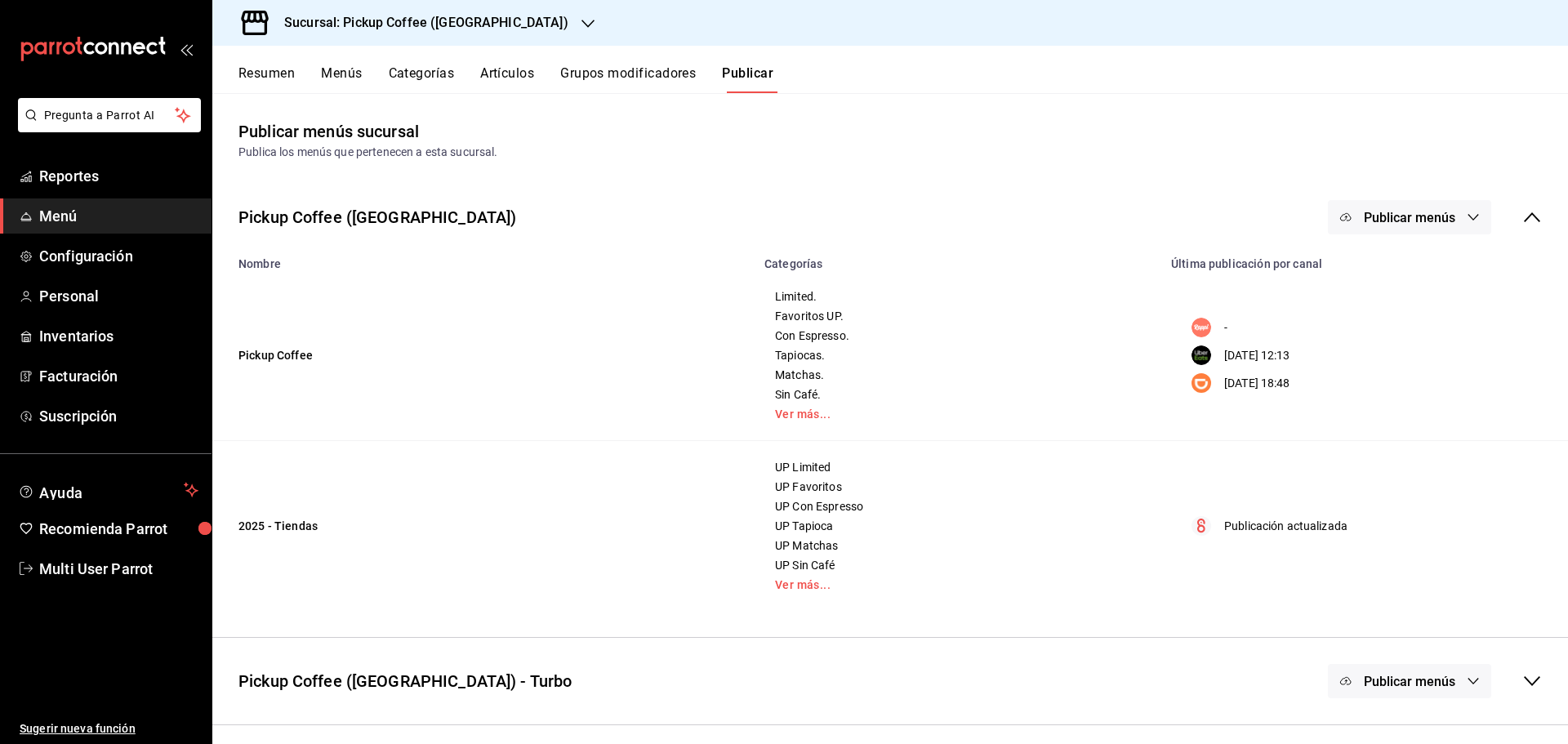
click at [1432, 219] on span "Publicar menús" at bounding box center [1409, 218] width 92 height 16
click at [1411, 315] on span "Uber Eats" at bounding box center [1433, 316] width 79 height 17
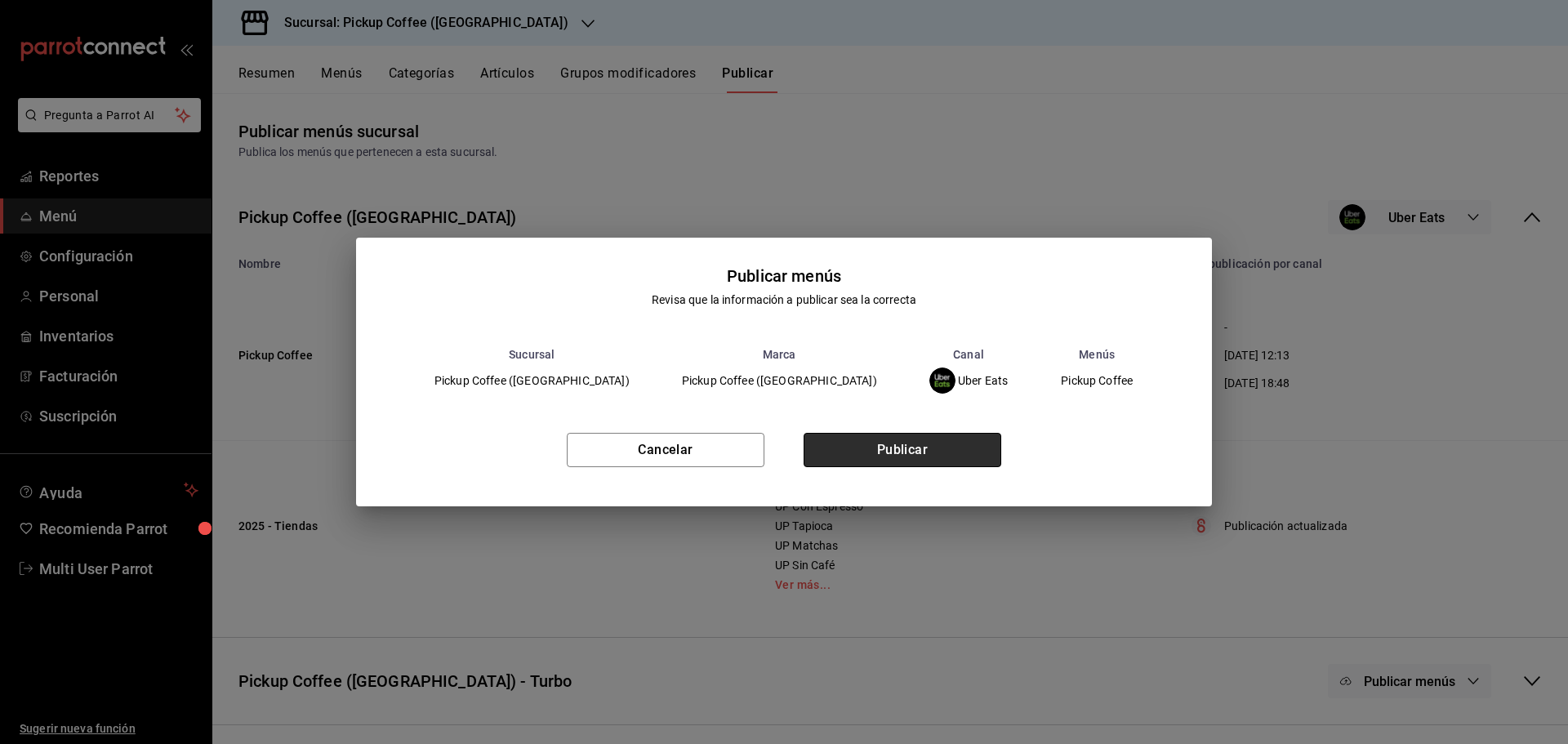
click at [893, 442] on button "Publicar" at bounding box center [902, 449] width 198 height 34
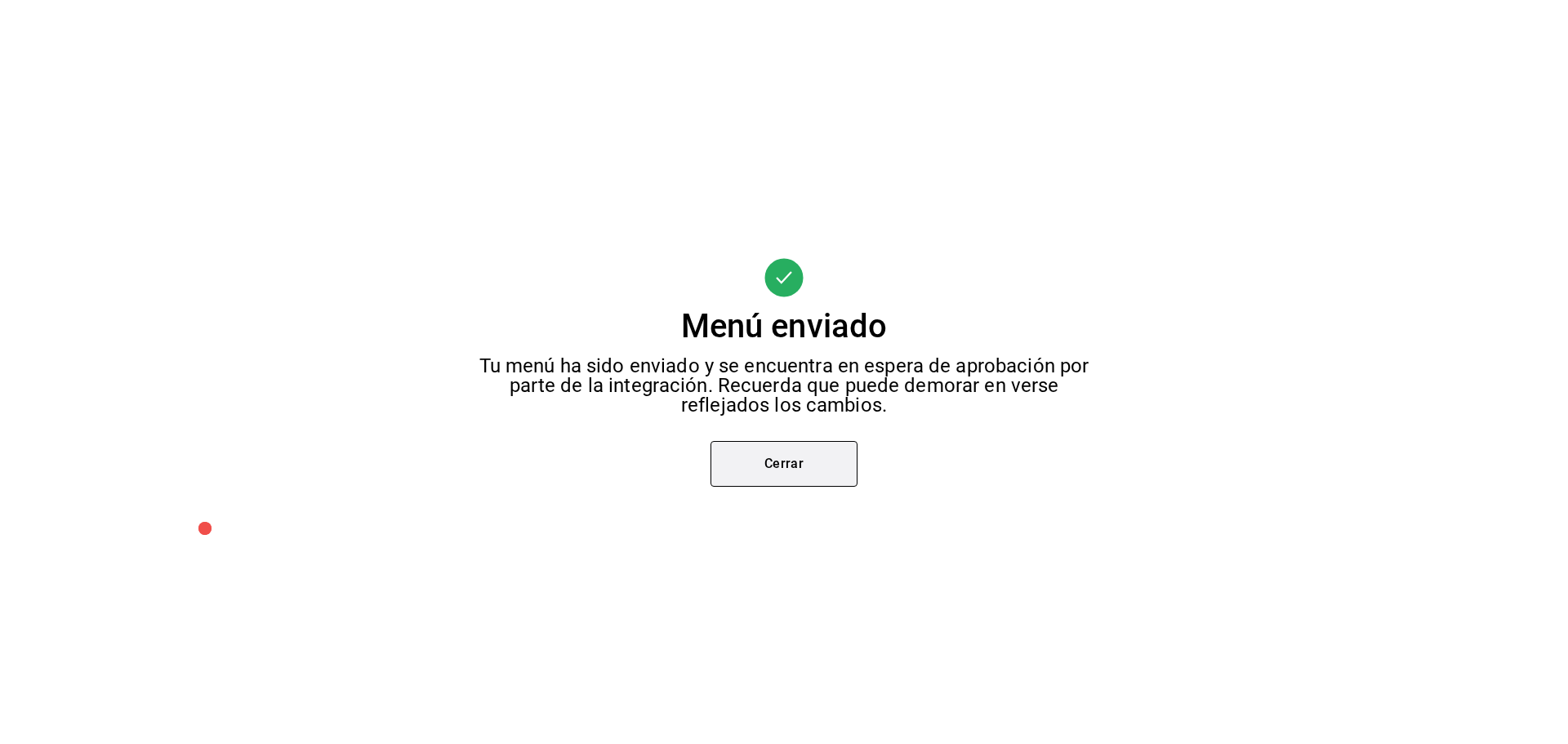
click at [792, 458] on button "Cerrar" at bounding box center [784, 463] width 147 height 46
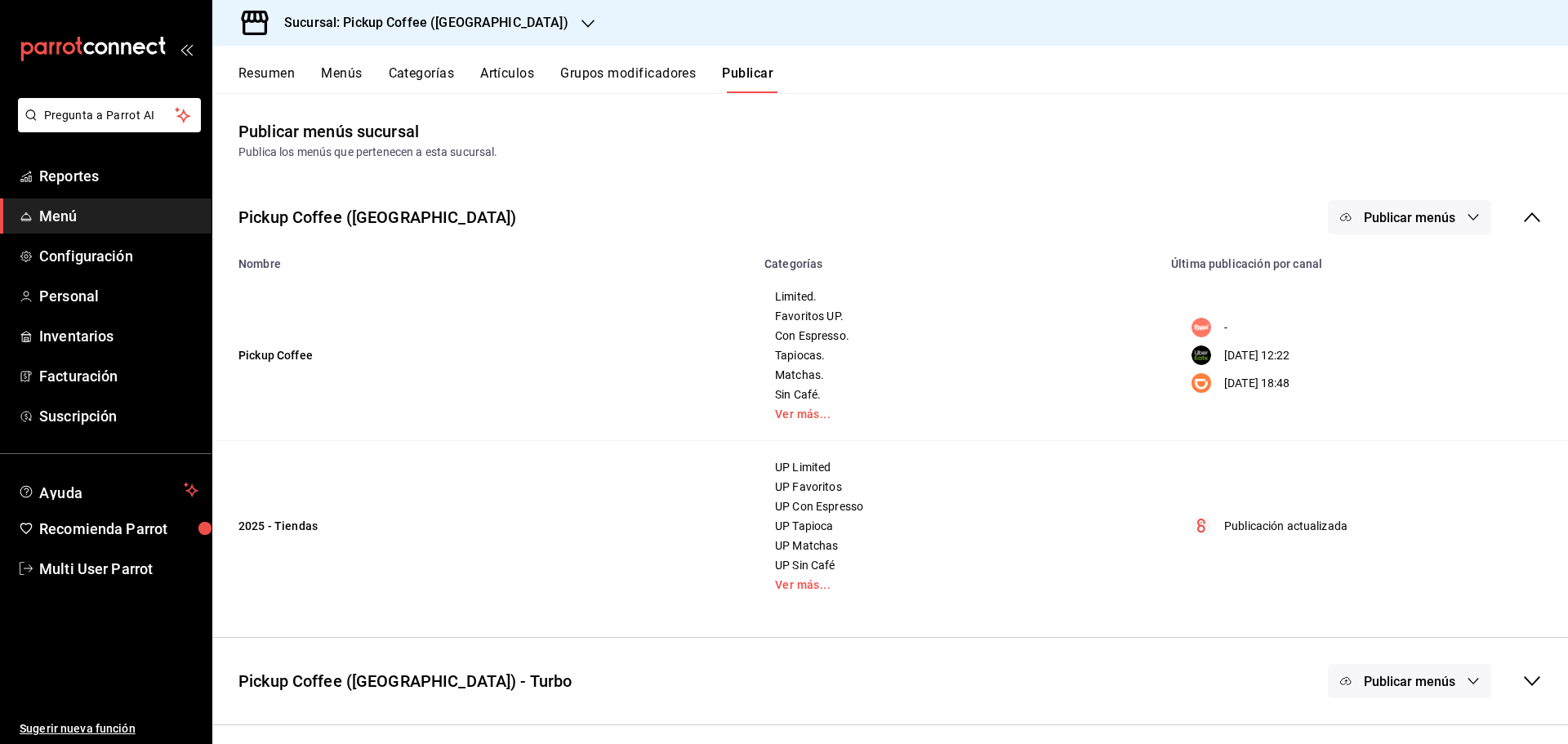
click at [520, 19] on div "Sucursal: Pickup Coffee ([GEOGRAPHIC_DATA])" at bounding box center [413, 22] width 376 height 46
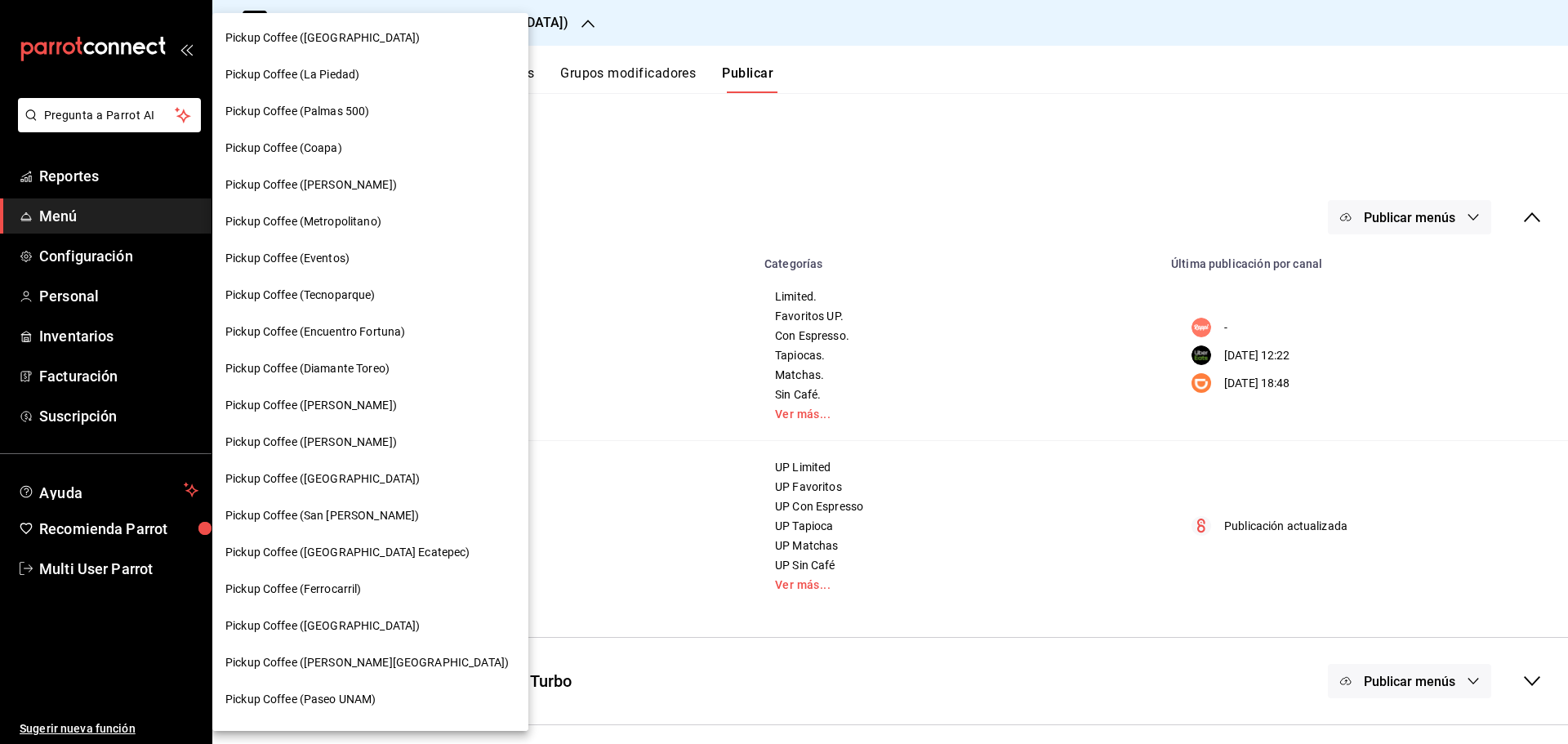
click at [348, 224] on span "Pickup Coffee (Metropolitano)" at bounding box center [303, 222] width 156 height 17
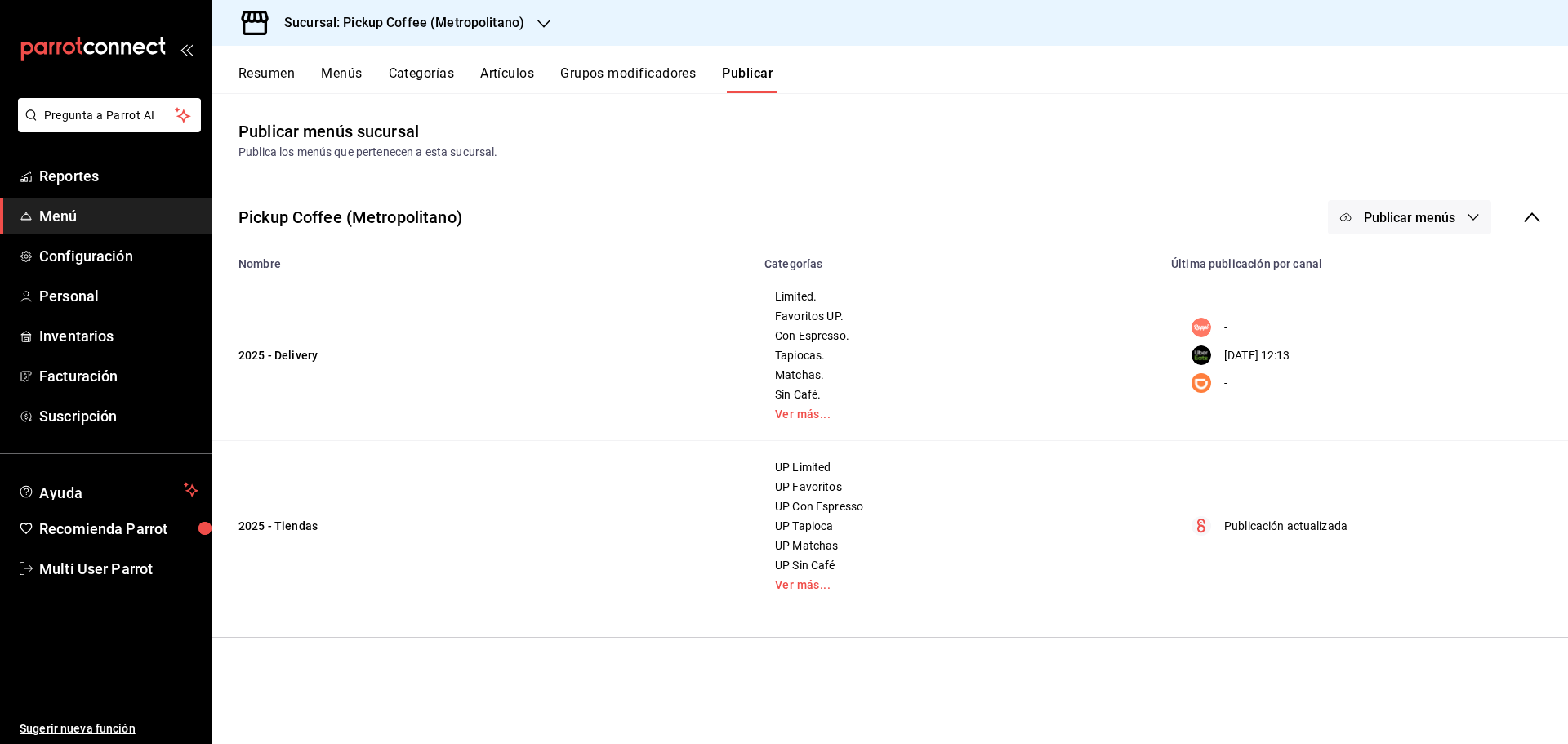
click at [341, 72] on button "Menús" at bounding box center [341, 79] width 41 height 28
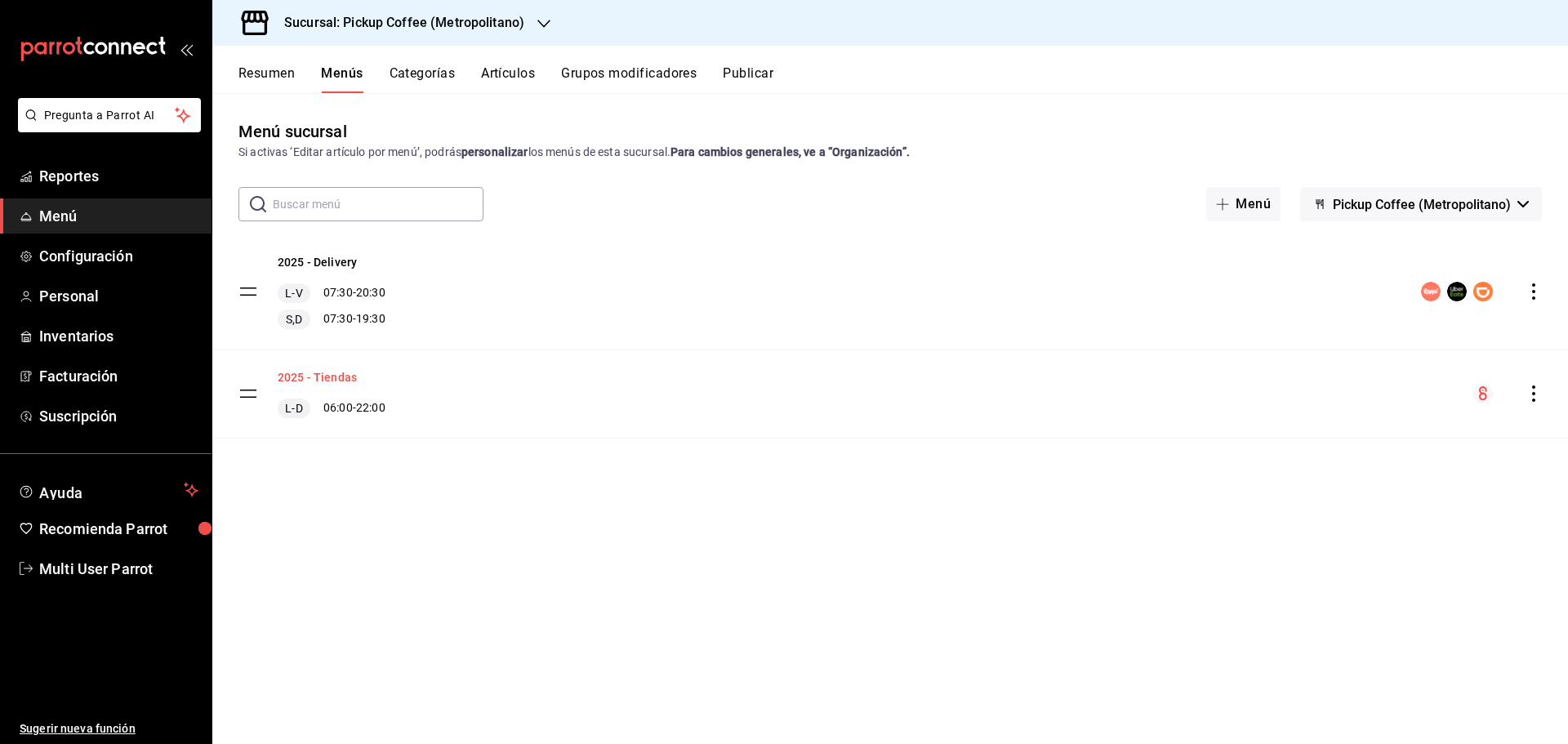
click at [334, 380] on button "2025 - Tiendas" at bounding box center [318, 377] width 79 height 17
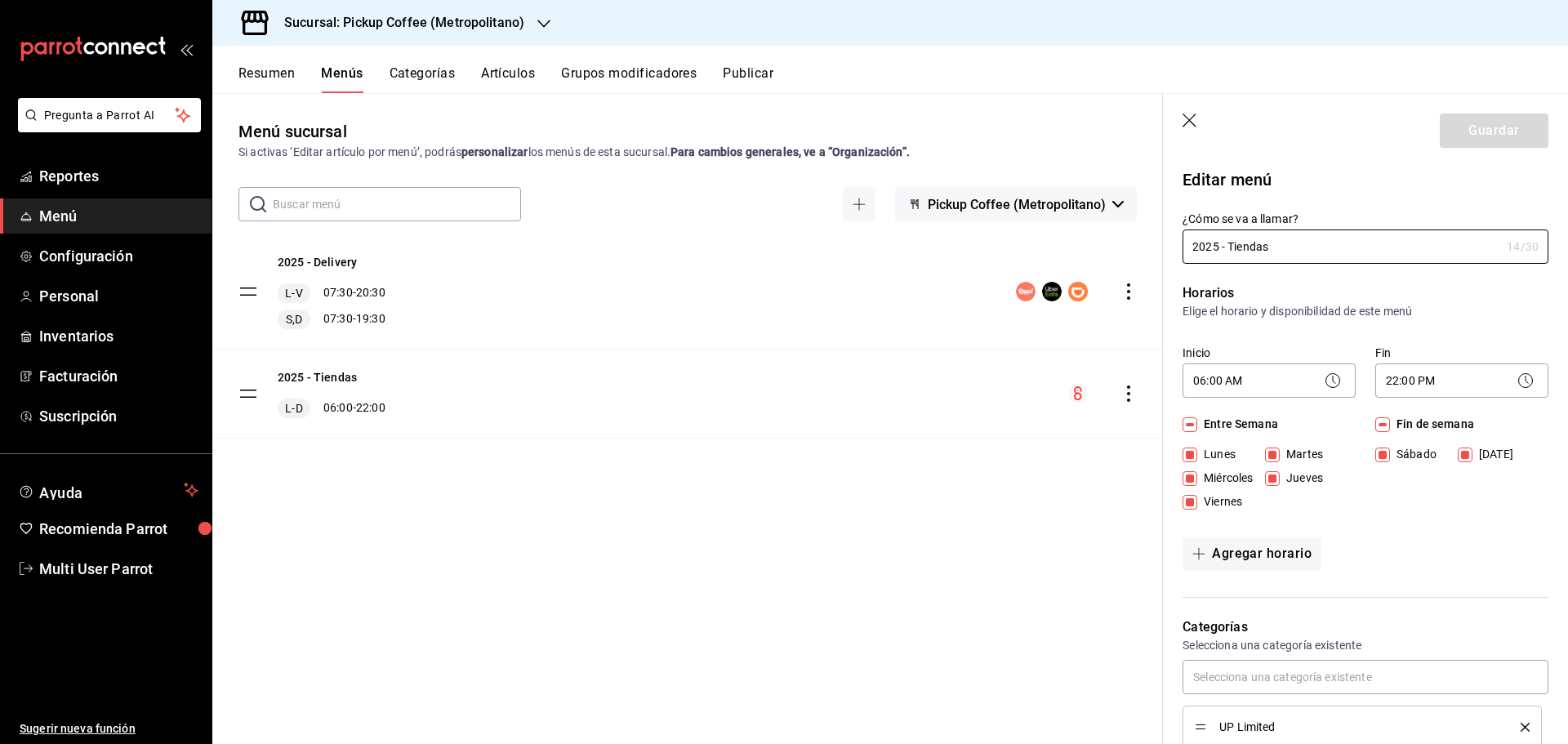
drag, startPoint x: 1307, startPoint y: 248, endPoint x: 1014, endPoint y: 220, distance: 294.3
click at [1014, 222] on main "Menú sucursal Si activas ‘Editar artículo por menú’, podrás personalizar los me…" at bounding box center [890, 419] width 1356 height 651
type input "Pickup Coffee"
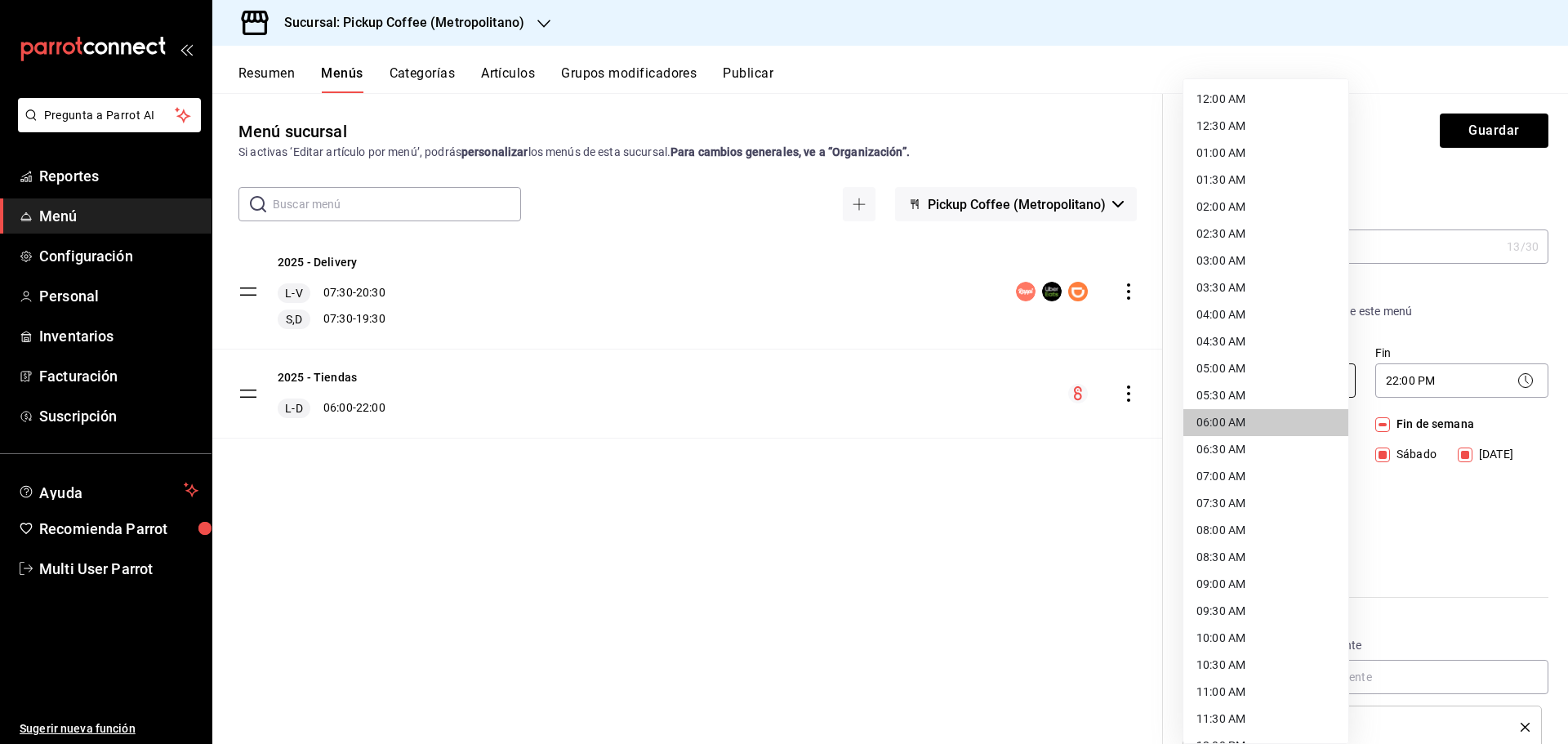
click at [1249, 385] on body "Pregunta a Parrot AI Reportes Menú Configuración Personal Inventarios Facturaci…" at bounding box center [784, 372] width 1568 height 744
click at [1216, 494] on li "07:30 AM" at bounding box center [1265, 503] width 165 height 27
type input "07:30"
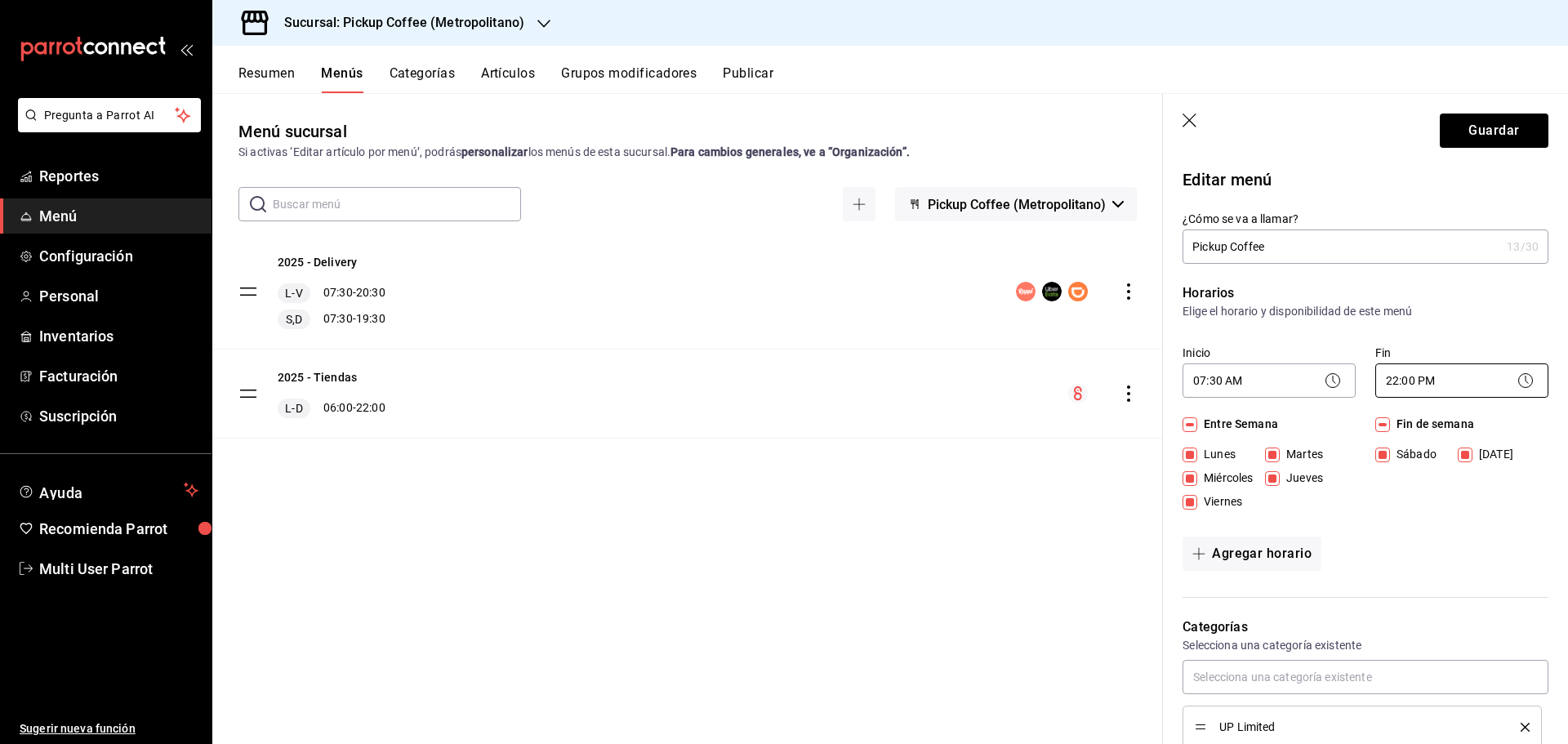
click at [1403, 386] on body "Pregunta a Parrot AI Reportes Menú Configuración Personal Inventarios Facturaci…" at bounding box center [784, 372] width 1568 height 744
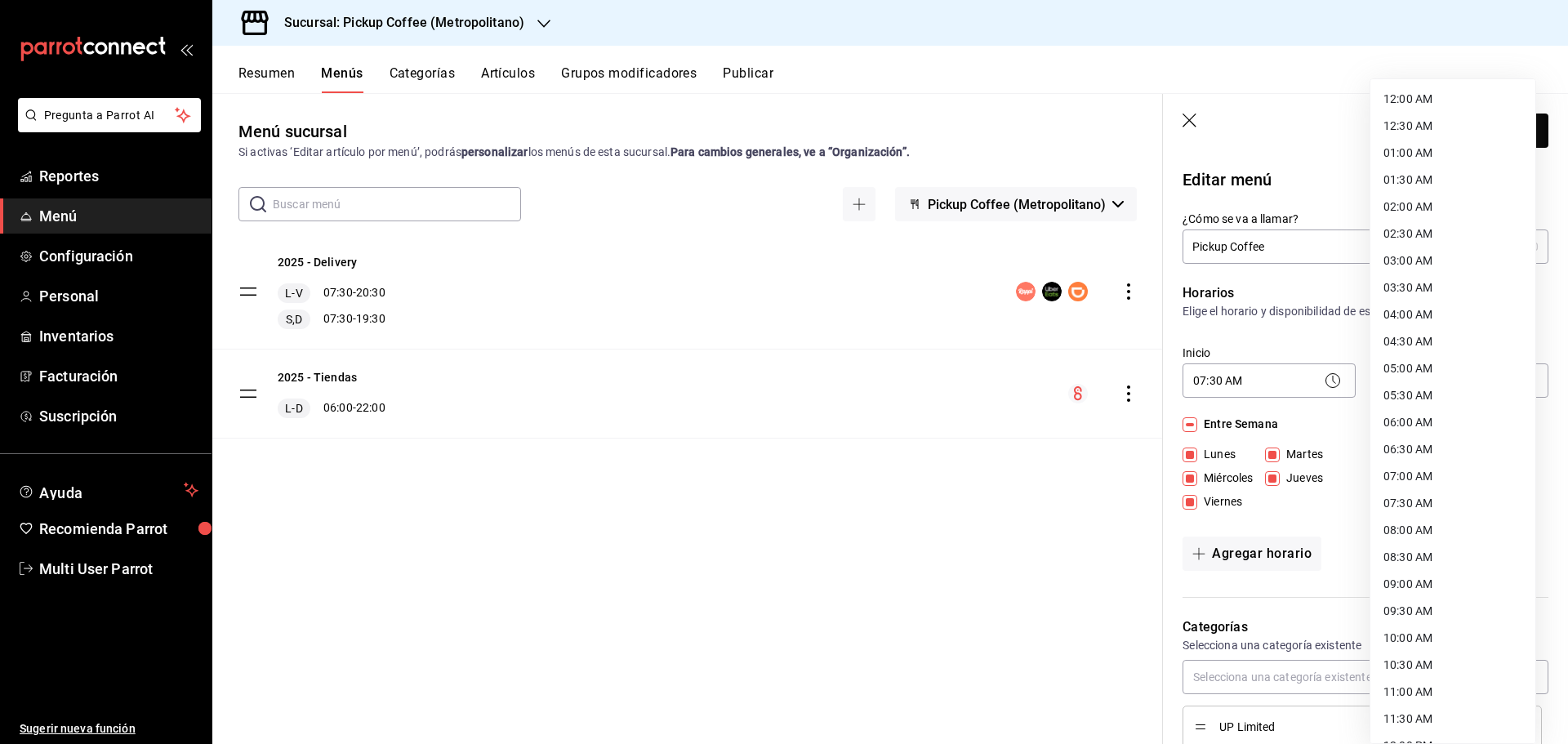
scroll to position [670, 0]
click at [1414, 539] on li "20:30 PM" at bounding box center [1452, 535] width 165 height 27
type input "20:30"
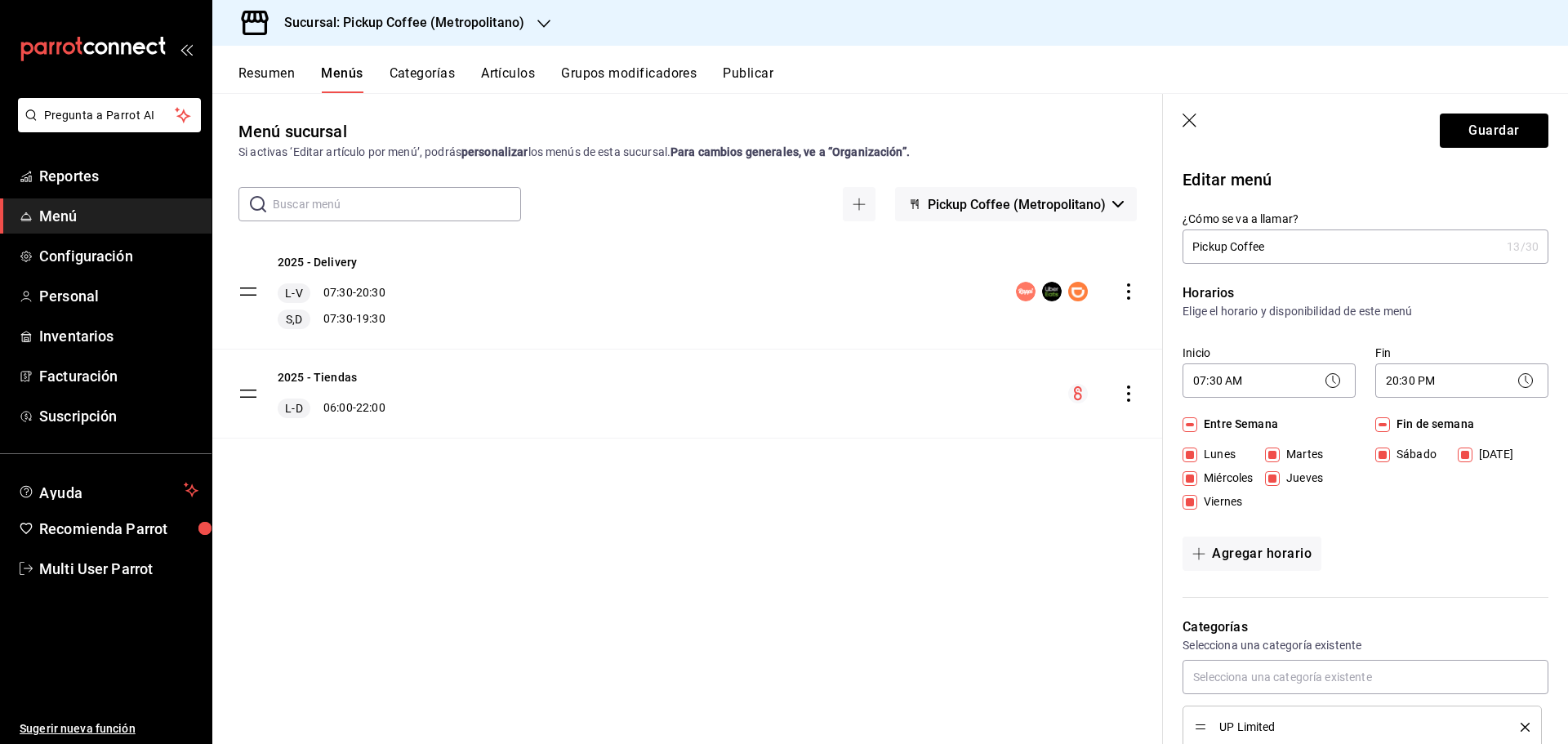
click at [1375, 426] on input "Fin de semana" at bounding box center [1383, 425] width 15 height 15
checkbox input "false"
click at [1242, 569] on button "Agregar horario" at bounding box center [1252, 554] width 139 height 34
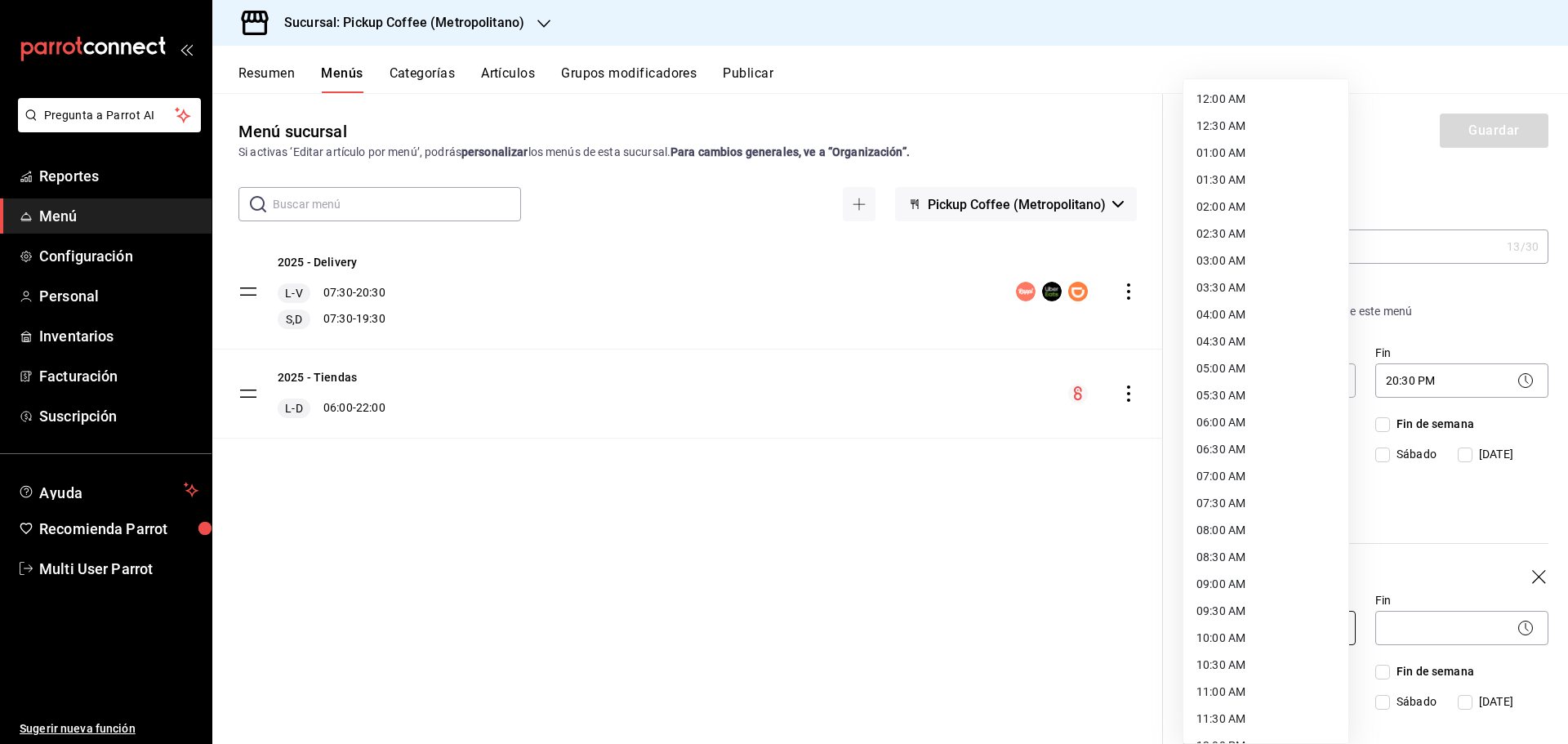
click at [1275, 618] on body "Pregunta a Parrot AI Reportes Menú Configuración Personal Inventarios Facturaci…" at bounding box center [784, 372] width 1568 height 744
click at [1230, 415] on li "07:30 AM" at bounding box center [1265, 422] width 165 height 27
type input "07:30"
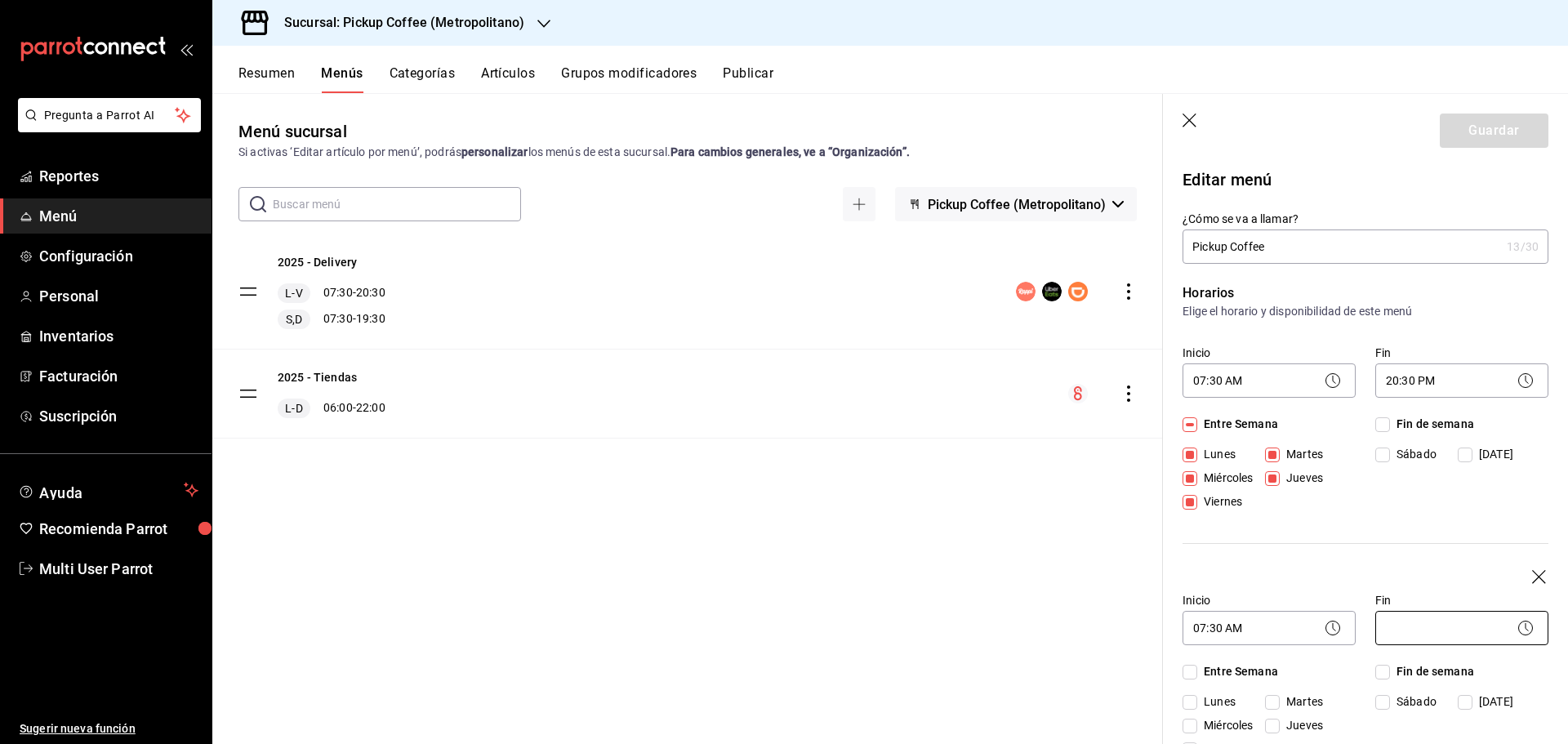
click at [1412, 625] on body "Pregunta a Parrot AI Reportes Menú Configuración Personal Inventarios Facturaci…" at bounding box center [784, 372] width 1568 height 744
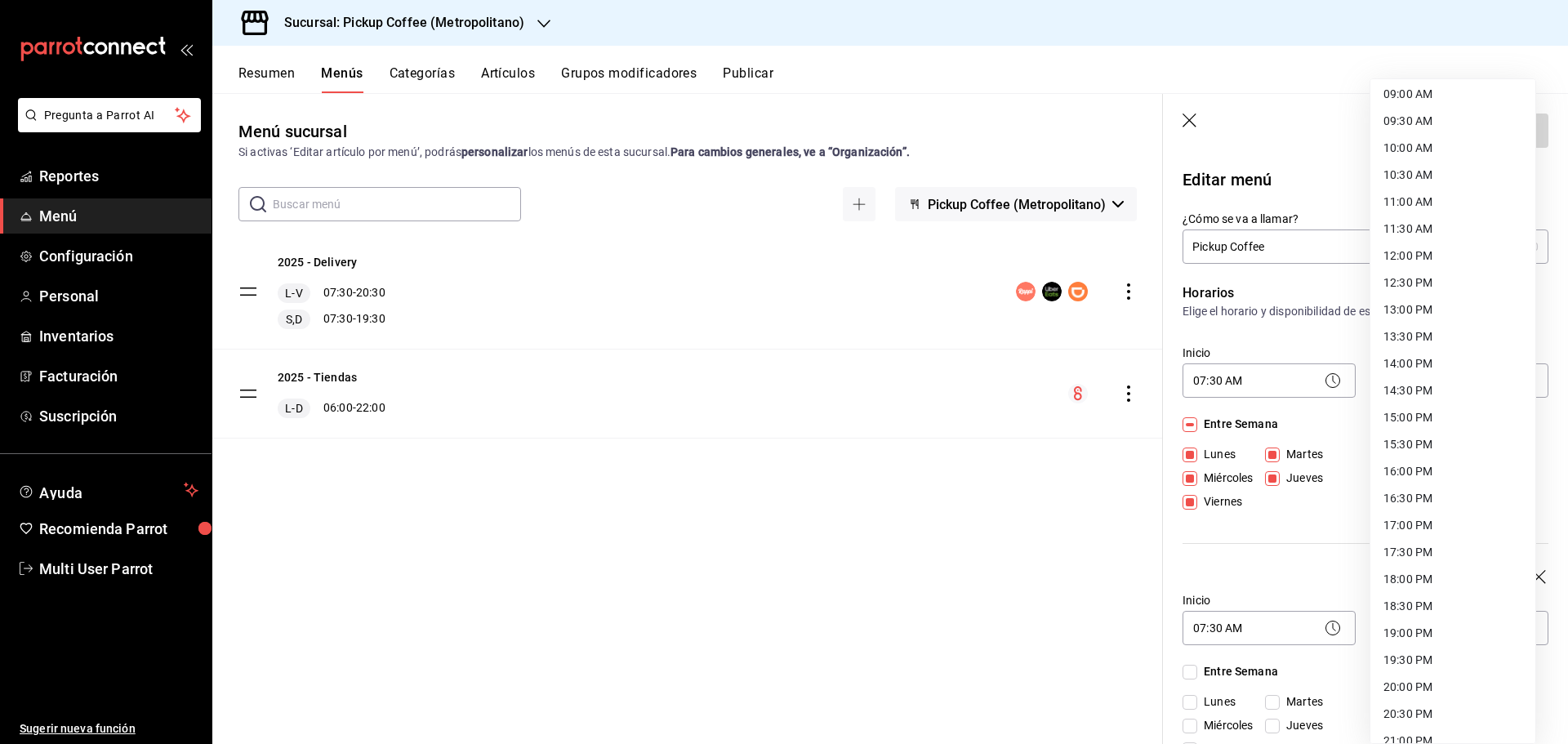
scroll to position [572, 0]
click at [1407, 578] on li "19:30 PM" at bounding box center [1452, 578] width 165 height 27
type input "19:30"
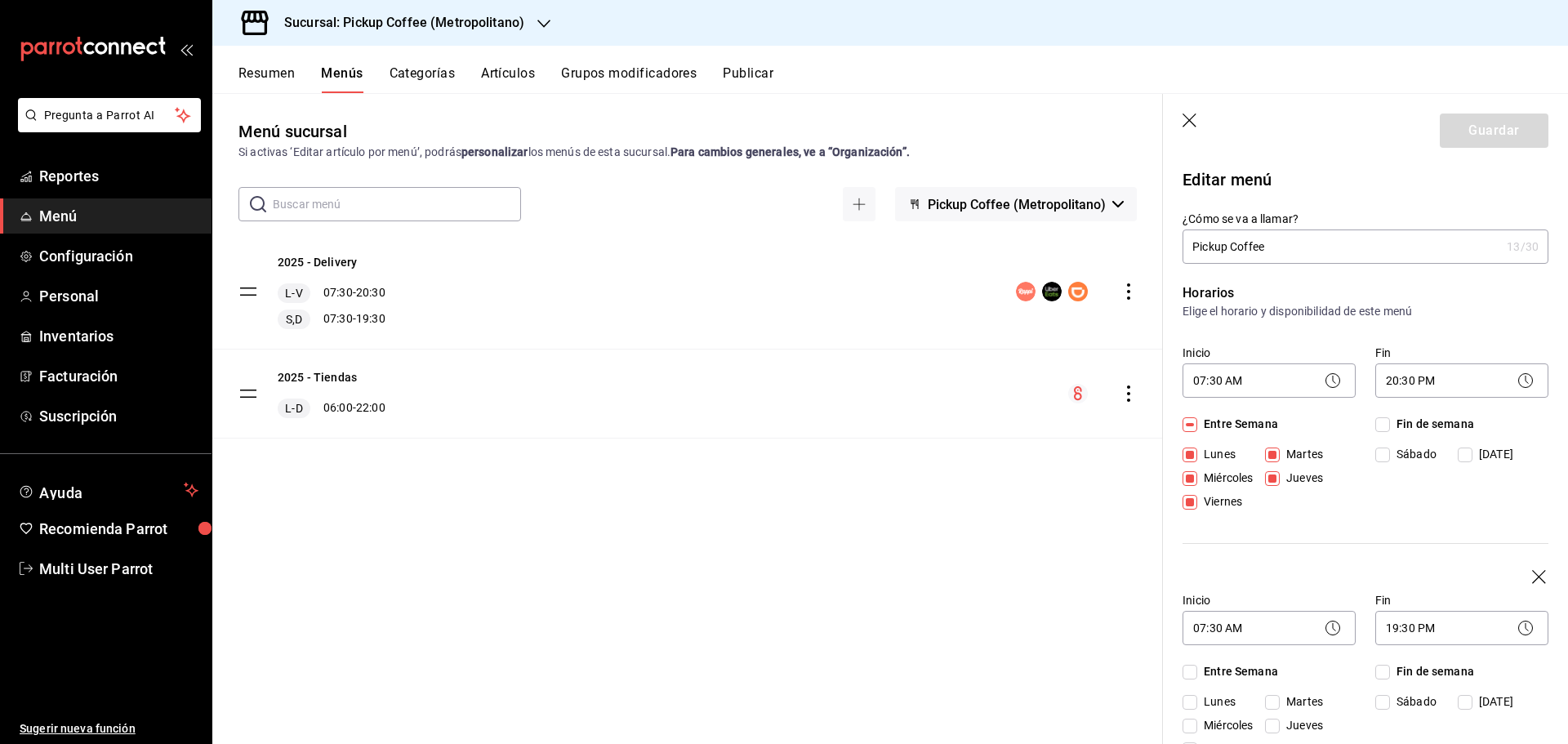
click at [1375, 676] on input "Fin de semana" at bounding box center [1383, 673] width 15 height 15
checkbox input "true"
click at [1440, 128] on button "Guardar" at bounding box center [1494, 130] width 108 height 34
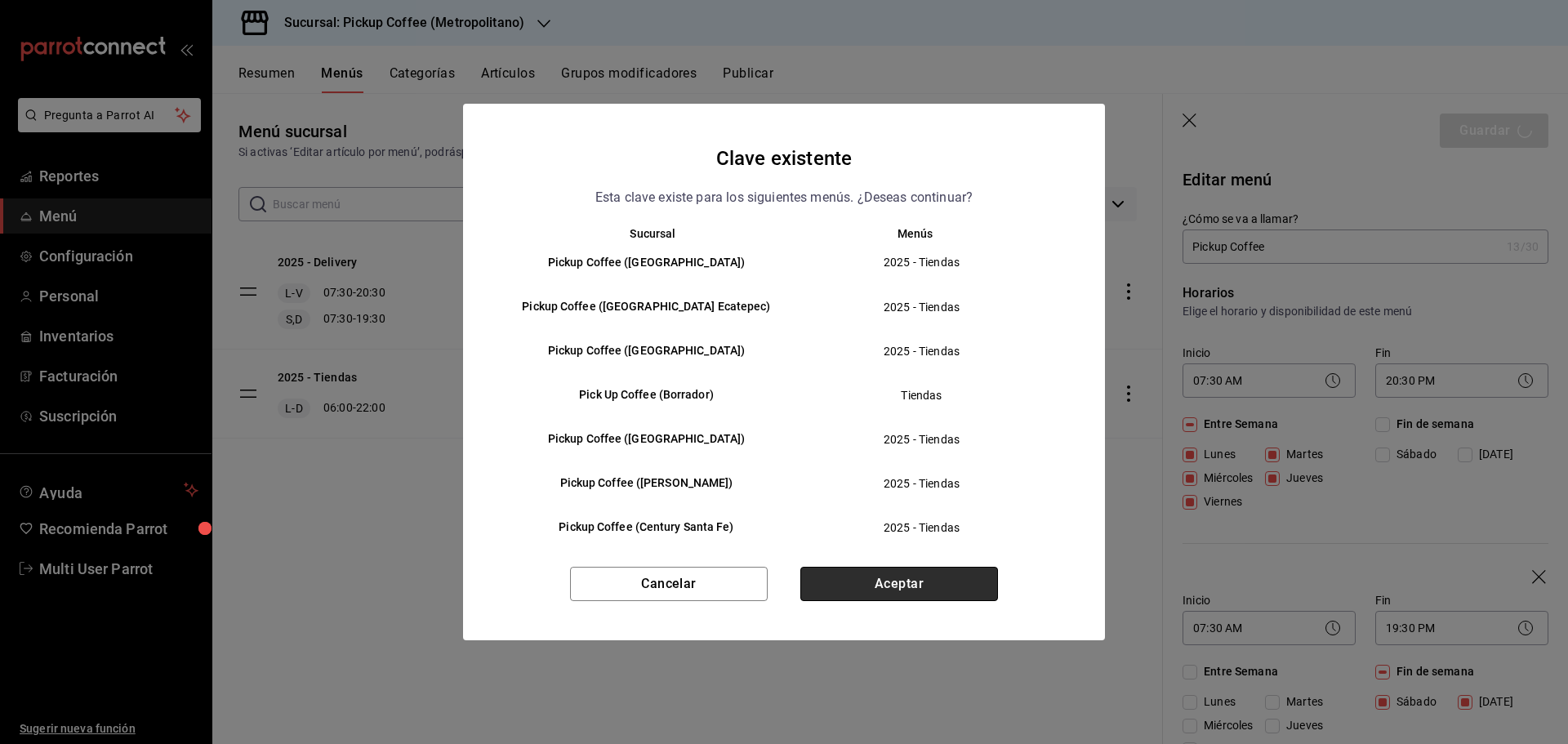
click at [937, 573] on button "Aceptar" at bounding box center [899, 583] width 198 height 34
checkbox input "false"
type input "1758738488984"
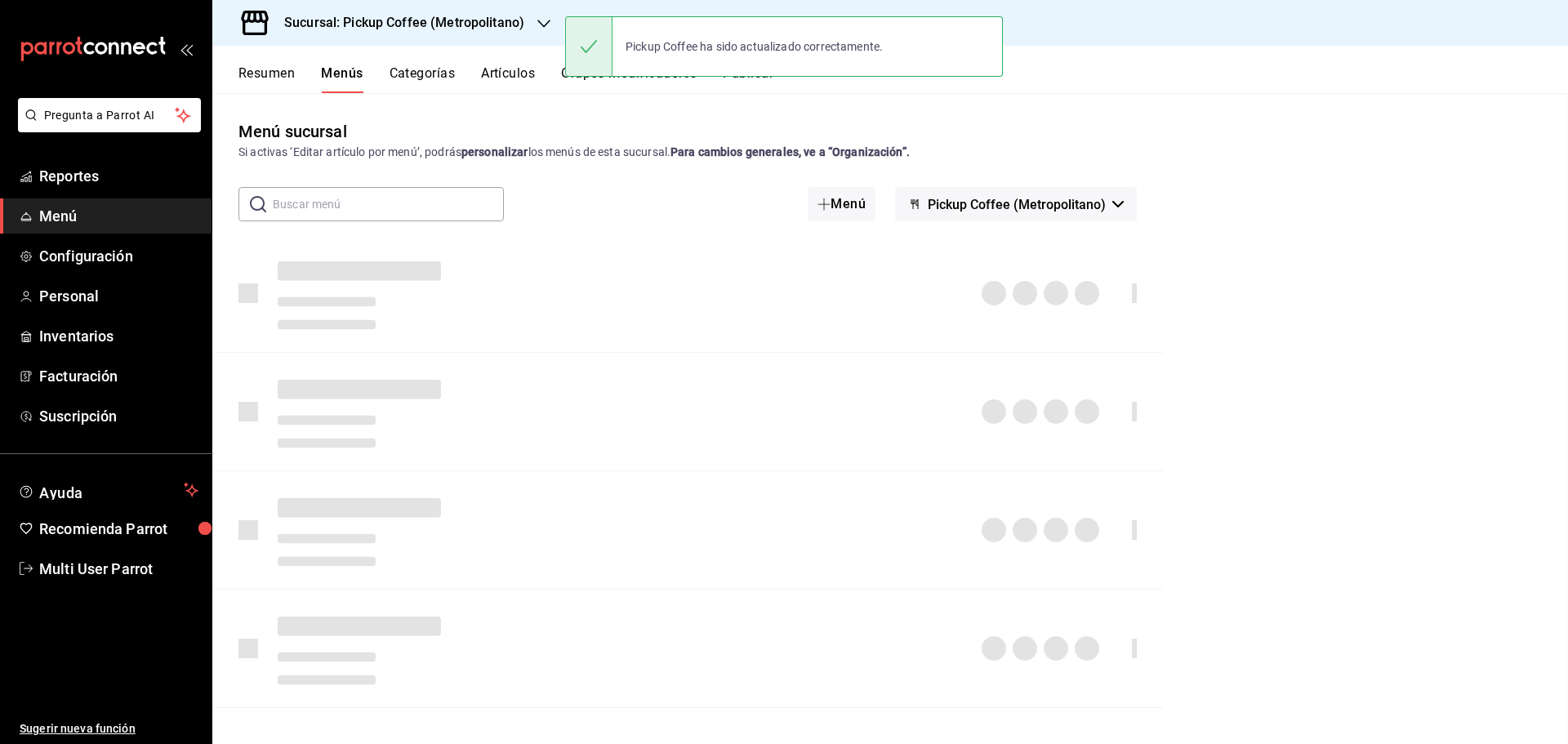
checkbox input "false"
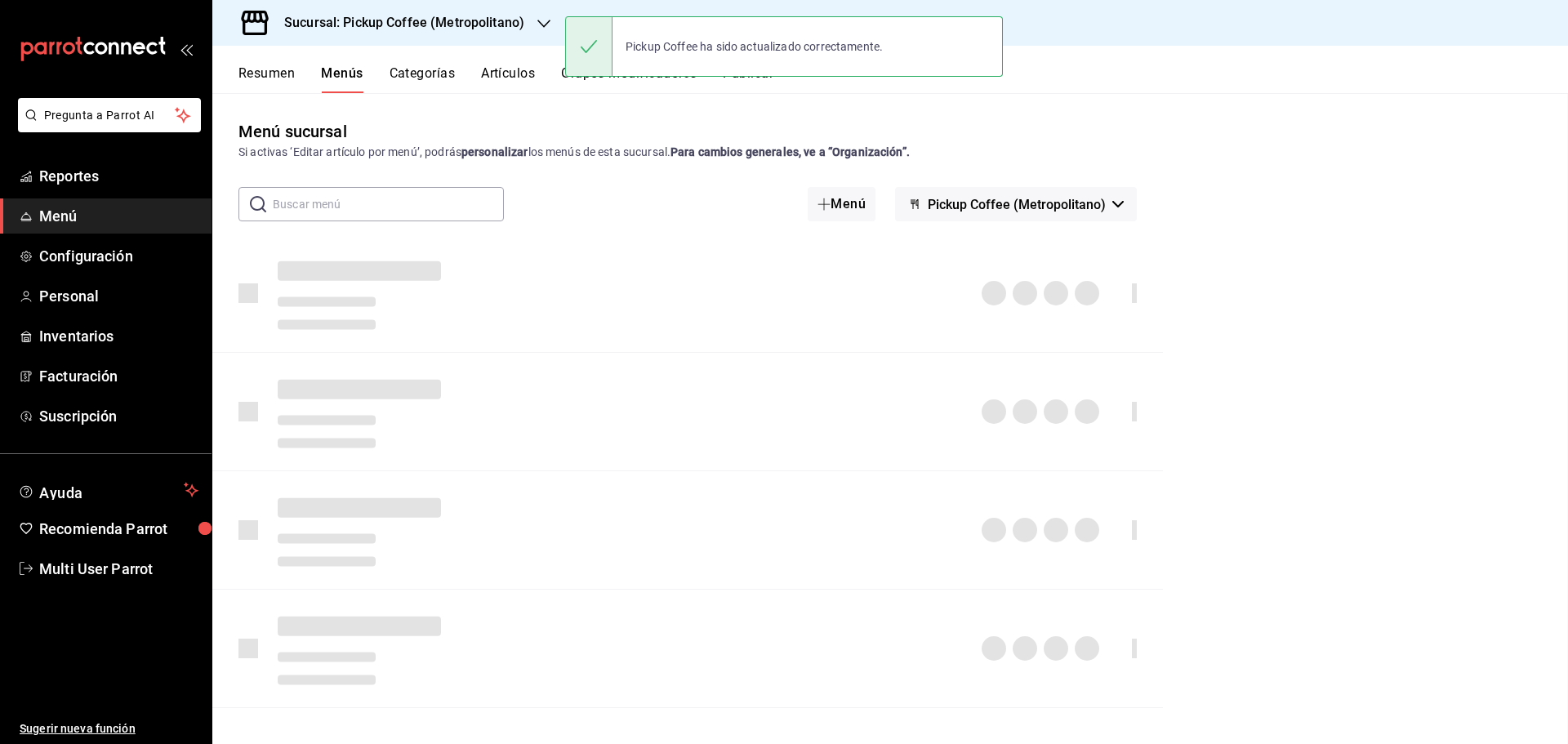
checkbox input "false"
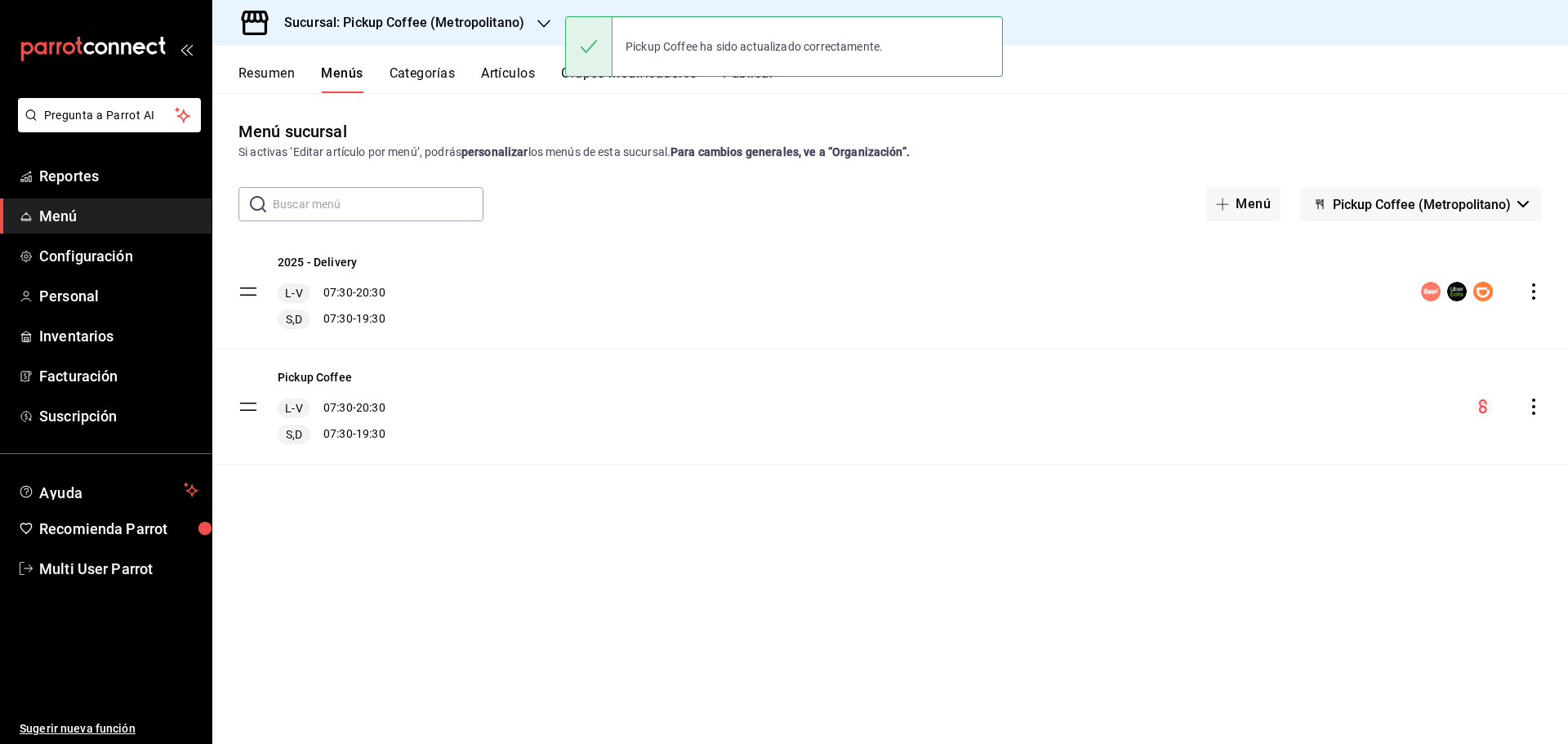
click at [773, 84] on button "Publicar" at bounding box center [748, 79] width 50 height 28
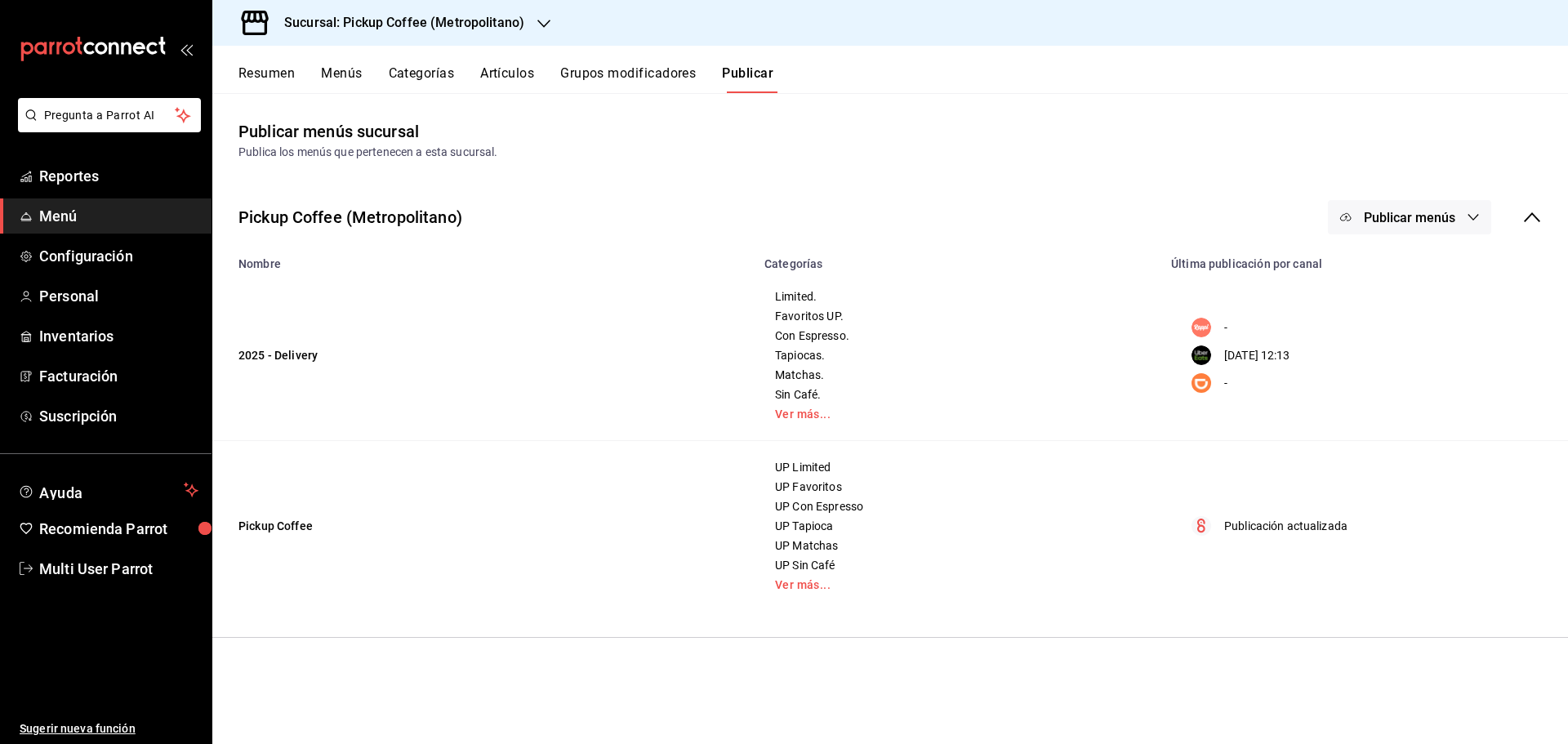
click at [1455, 223] on span "Publicar menús" at bounding box center [1409, 218] width 92 height 16
click at [1409, 318] on span "Uber Eats" at bounding box center [1433, 316] width 79 height 17
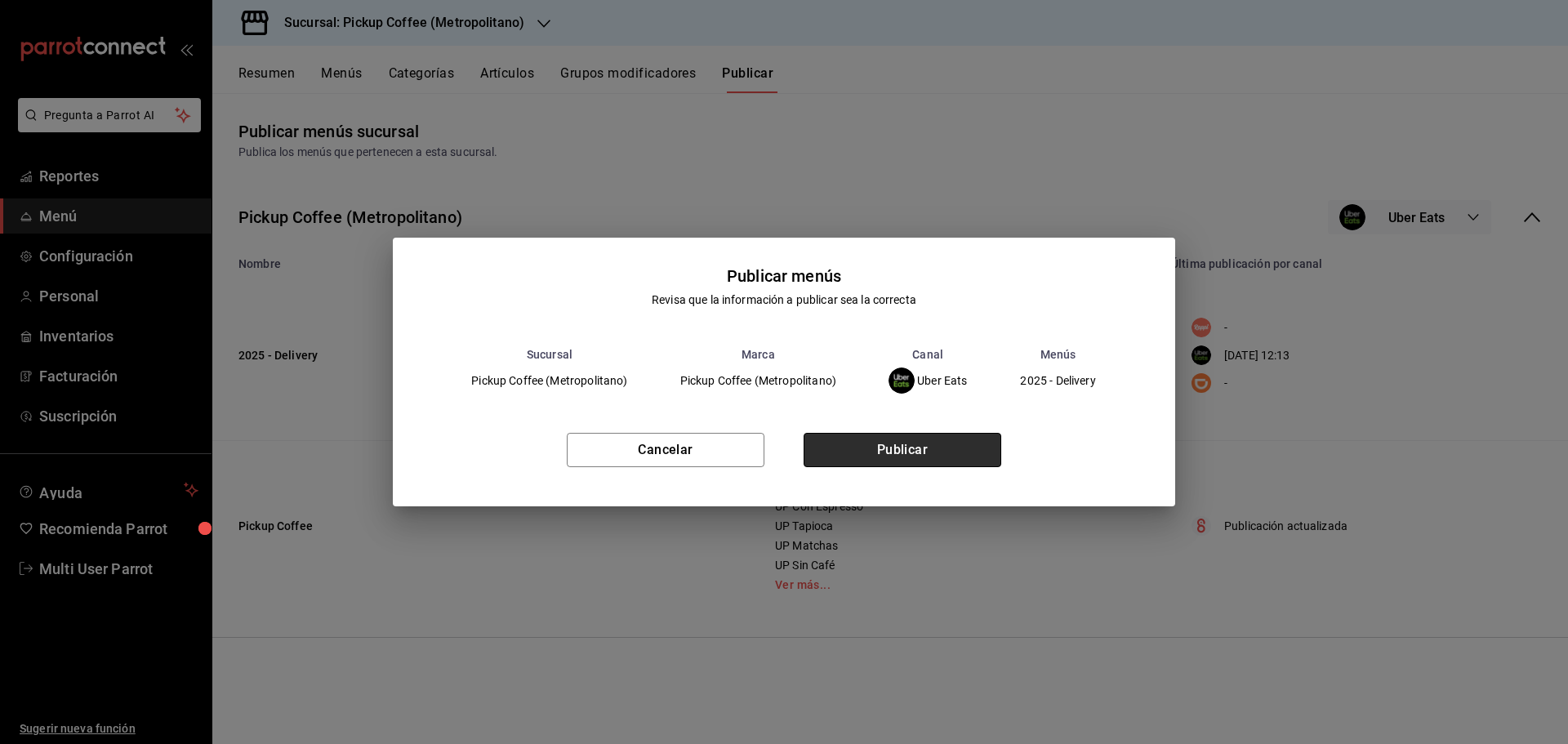
click at [935, 452] on button "Publicar" at bounding box center [902, 449] width 198 height 34
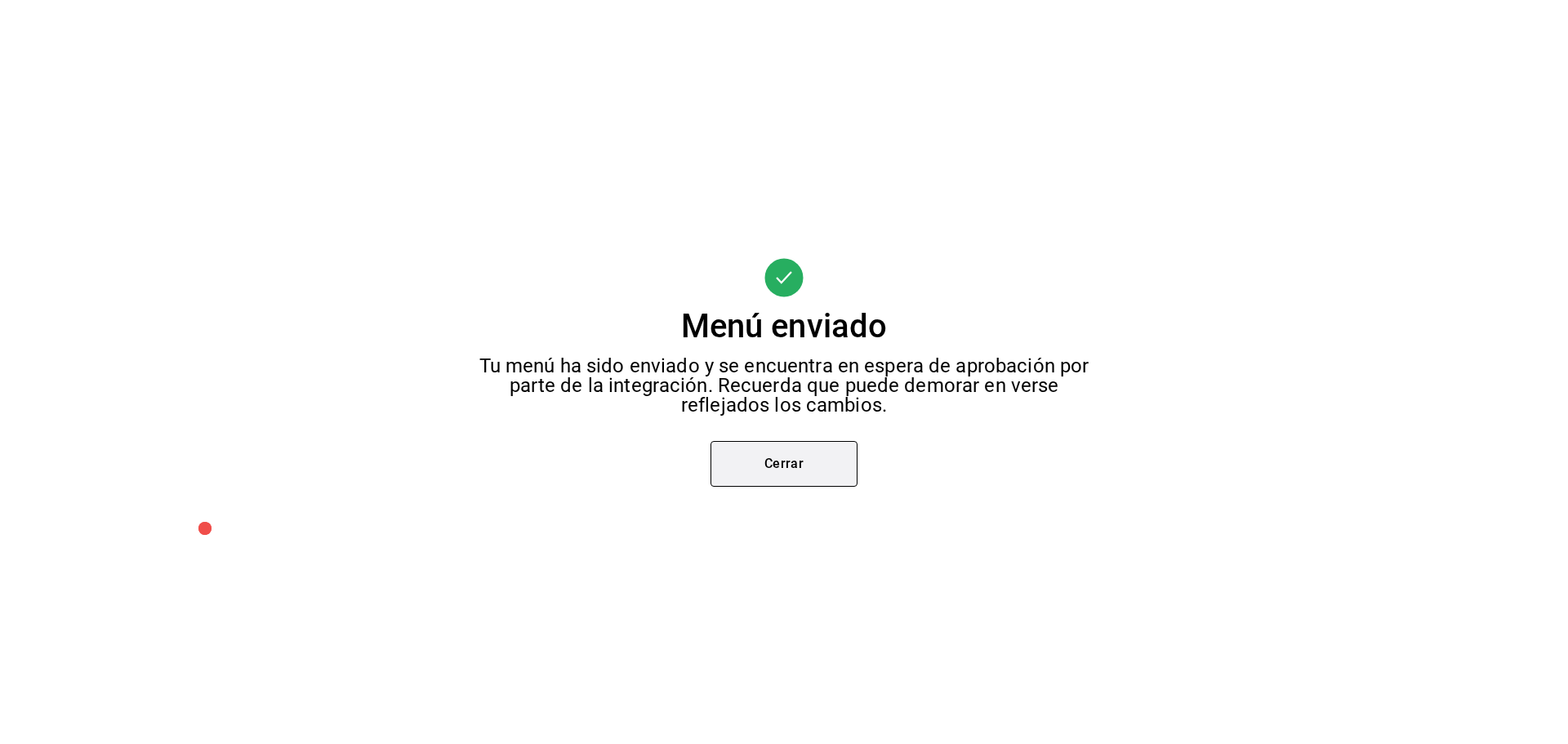
click at [803, 465] on button "Cerrar" at bounding box center [784, 463] width 147 height 46
